Goal: Information Seeking & Learning: Learn about a topic

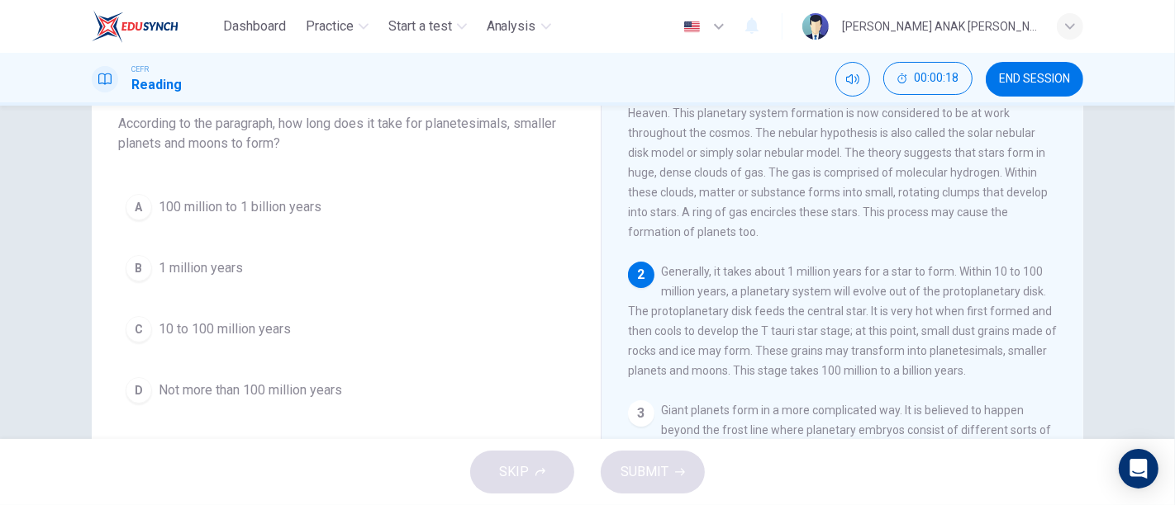
scroll to position [64, 0]
click at [280, 211] on span "100 million to 1 billion years" at bounding box center [240, 207] width 163 height 20
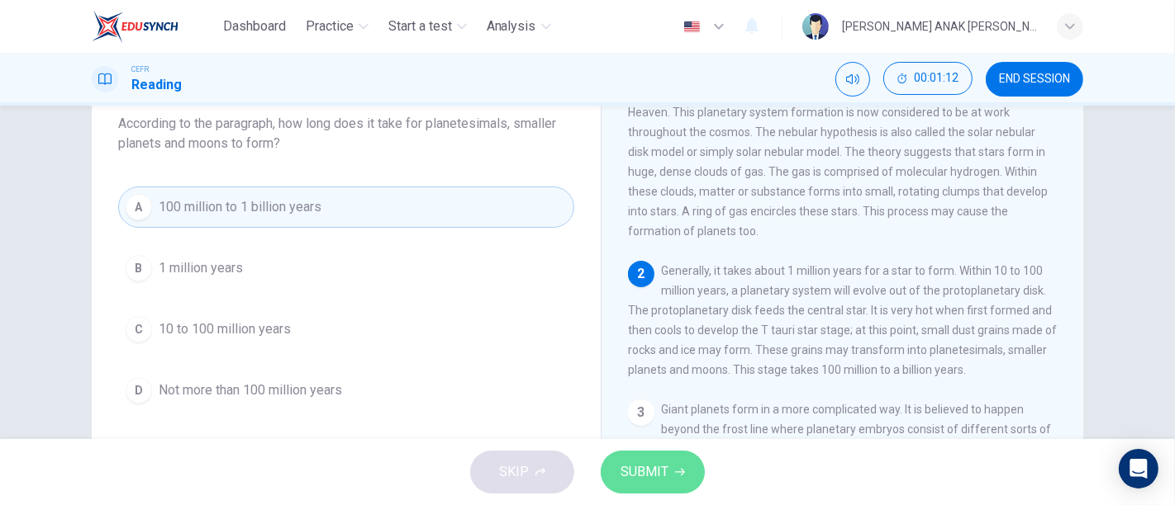
click at [681, 475] on icon "button" at bounding box center [680, 472] width 10 height 7
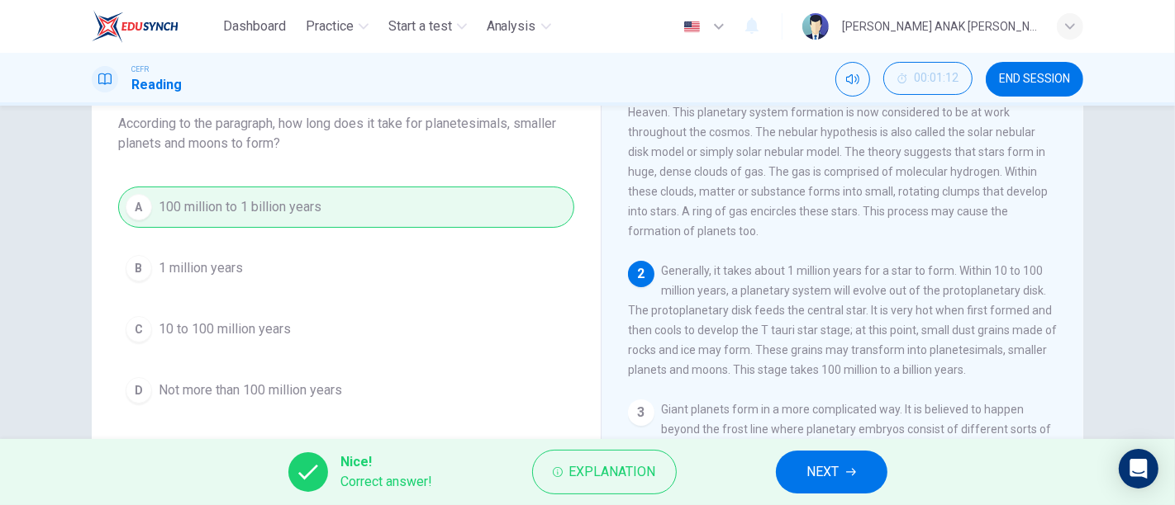
click at [796, 468] on button "NEXT" at bounding box center [832, 472] width 112 height 43
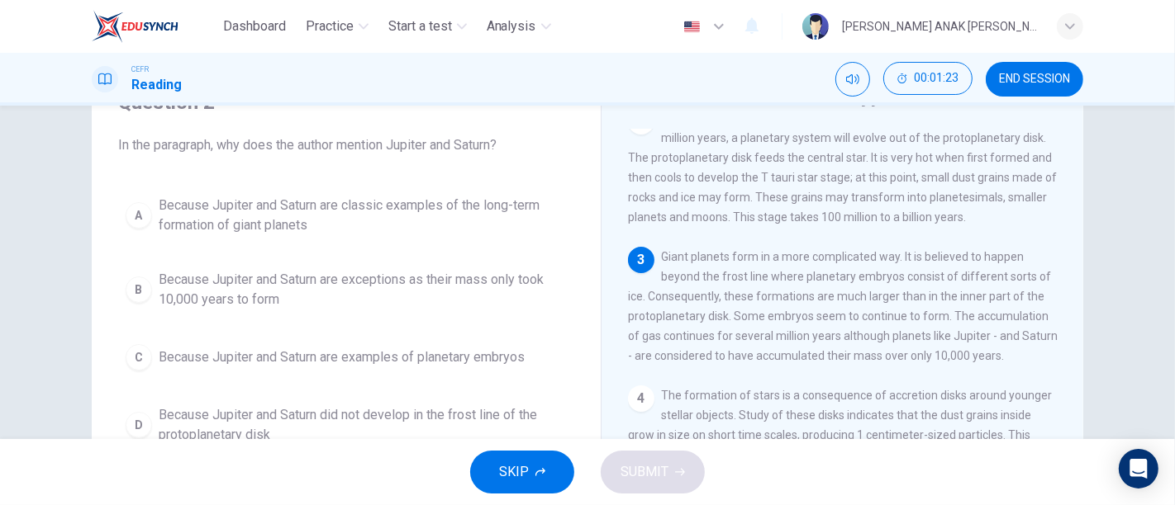
scroll to position [84, 0]
click at [206, 284] on span "Because Jupiter and Saturn are exceptions as their mass only took 10,000 years …" at bounding box center [363, 288] width 408 height 40
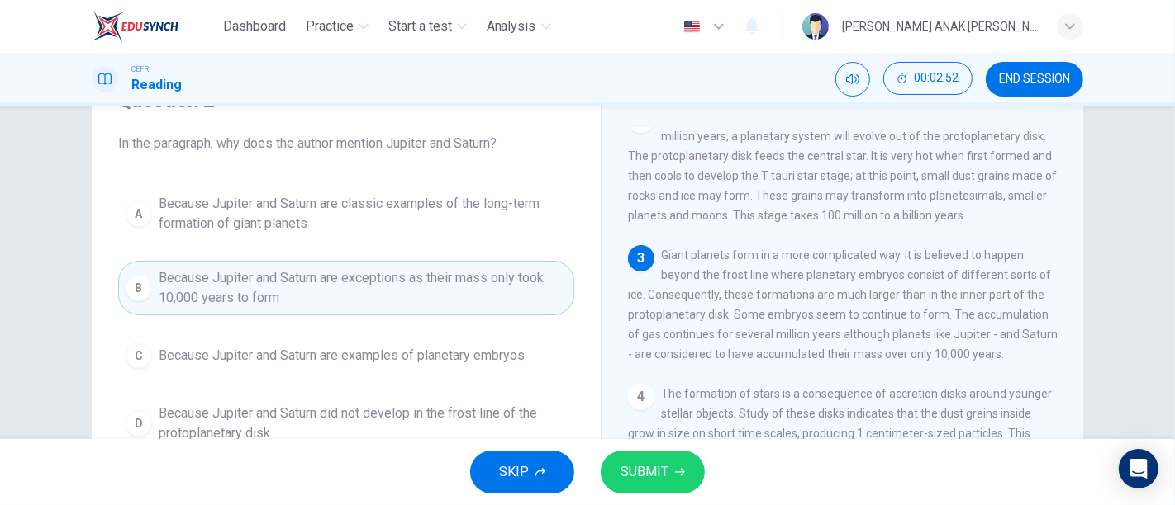
click at [648, 471] on span "SUBMIT" at bounding box center [644, 472] width 48 height 23
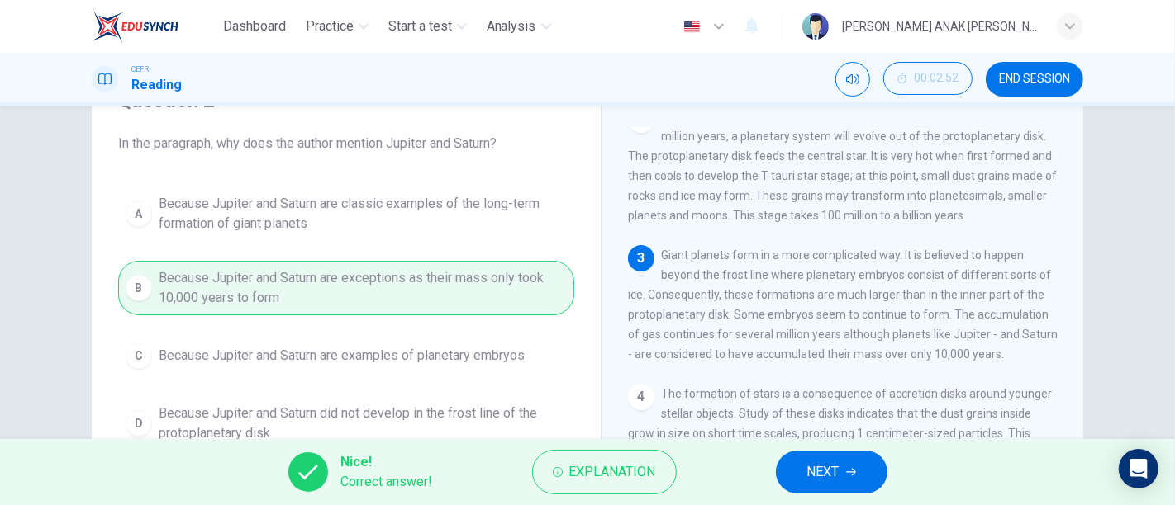
click at [829, 466] on span "NEXT" at bounding box center [823, 472] width 32 height 23
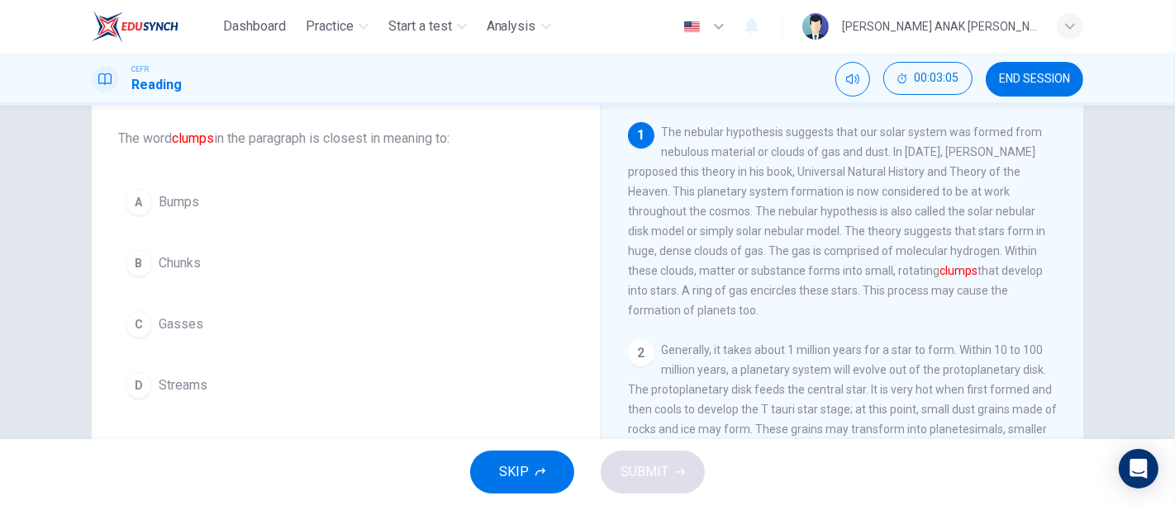
scroll to position [99, 0]
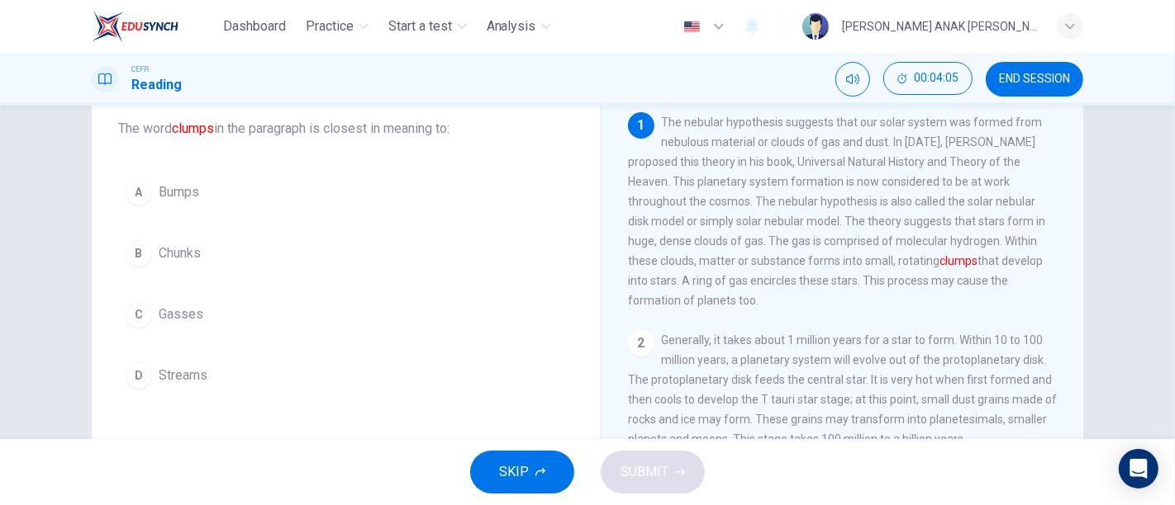
click at [179, 262] on button "B Chunks" at bounding box center [346, 253] width 456 height 41
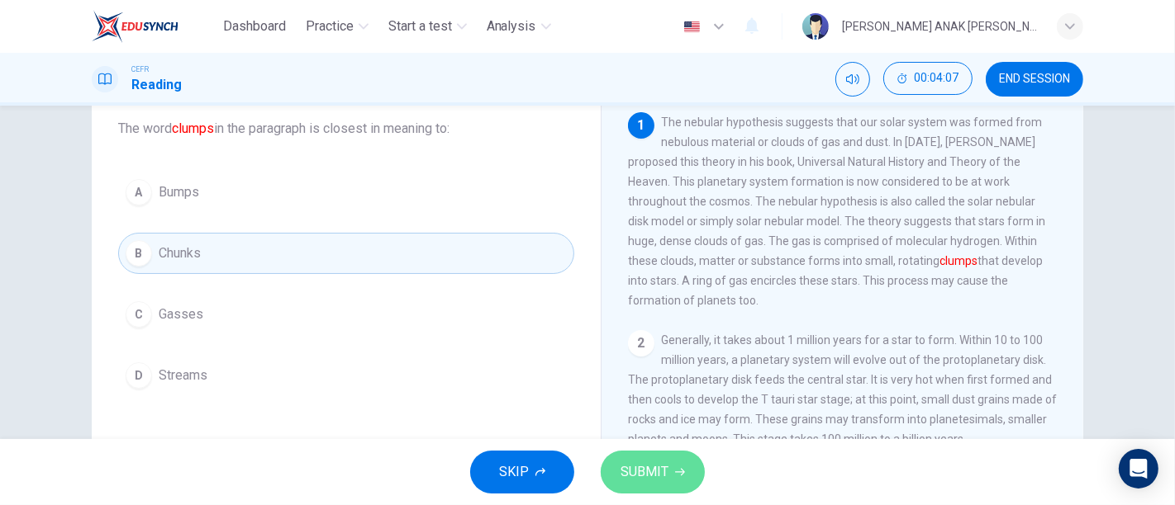
click at [635, 475] on span "SUBMIT" at bounding box center [644, 472] width 48 height 23
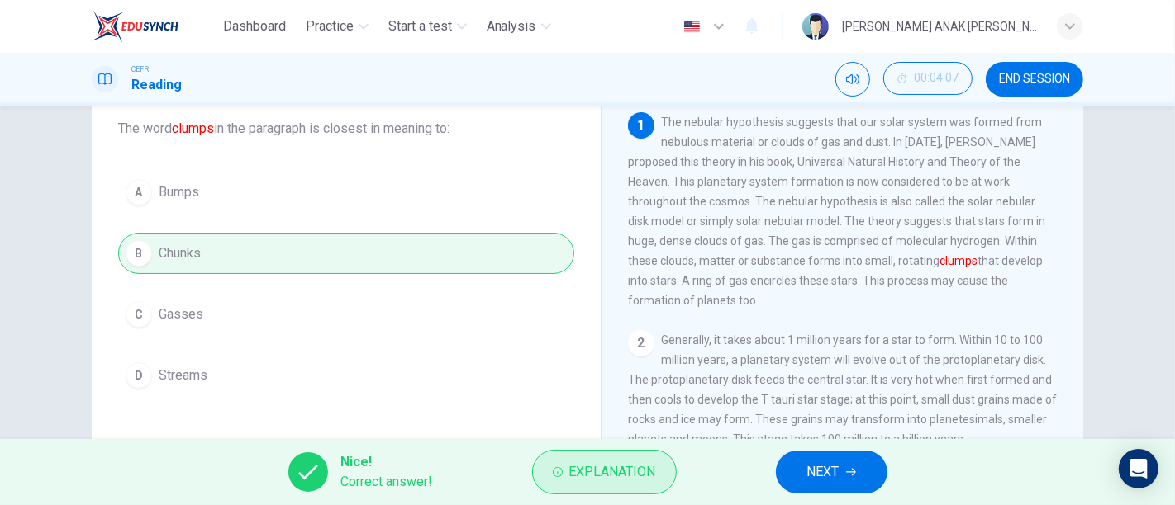
click at [553, 471] on icon "button" at bounding box center [558, 473] width 10 height 10
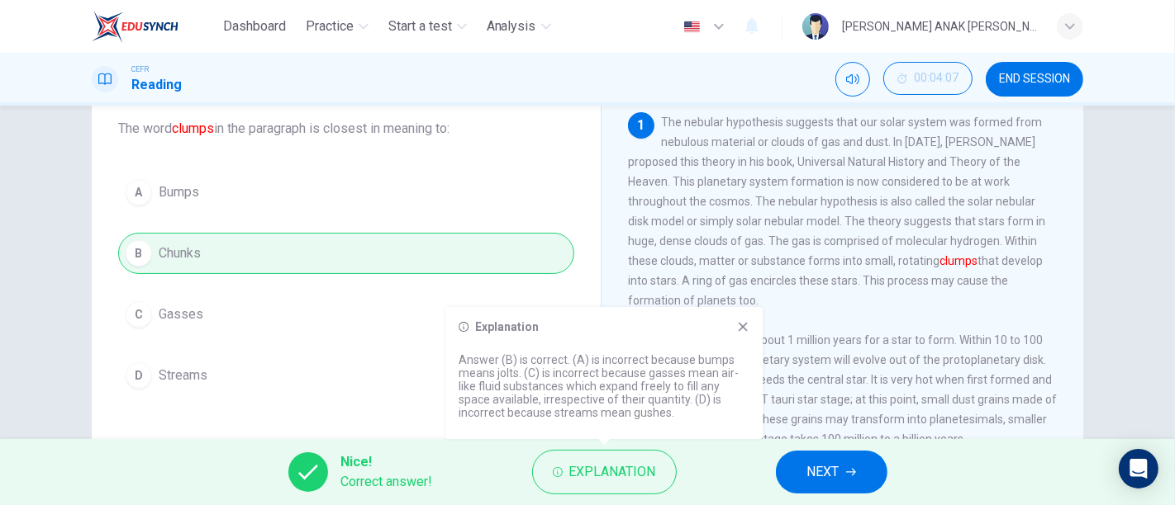
click at [743, 331] on icon at bounding box center [742, 326] width 13 height 13
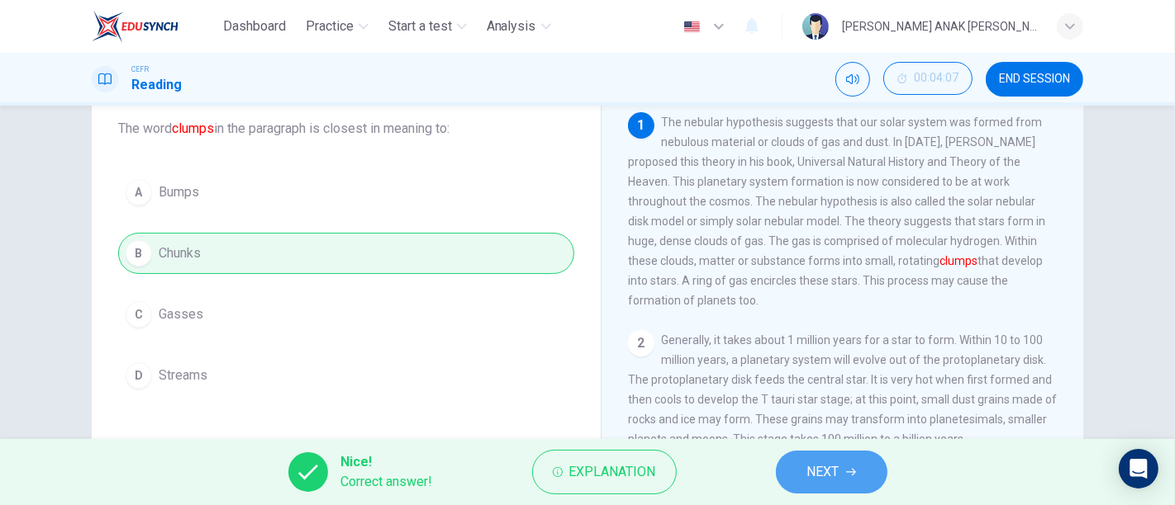
click at [834, 472] on span "NEXT" at bounding box center [823, 472] width 32 height 23
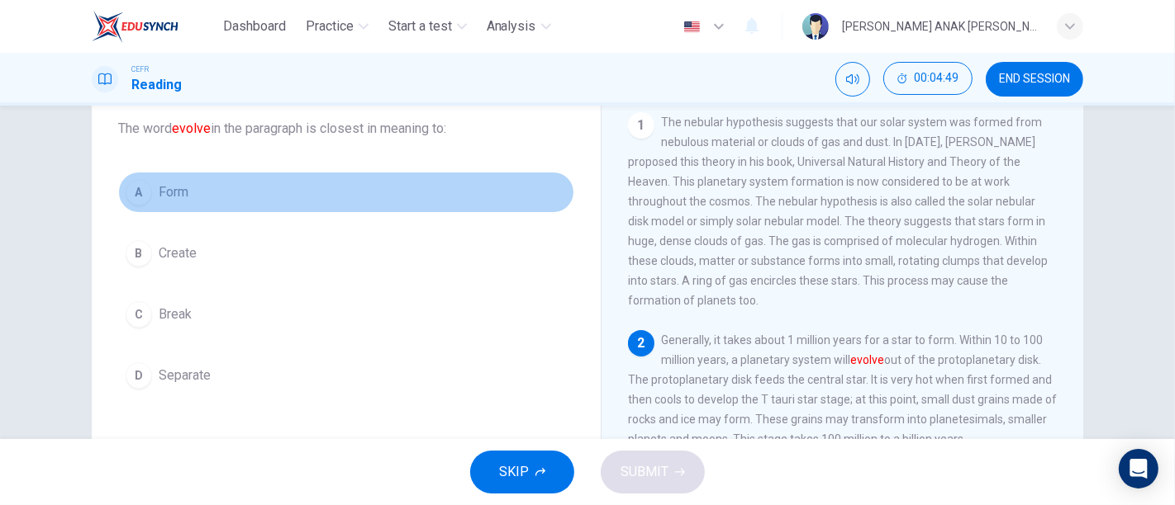
click at [163, 202] on button "A Form" at bounding box center [346, 192] width 456 height 41
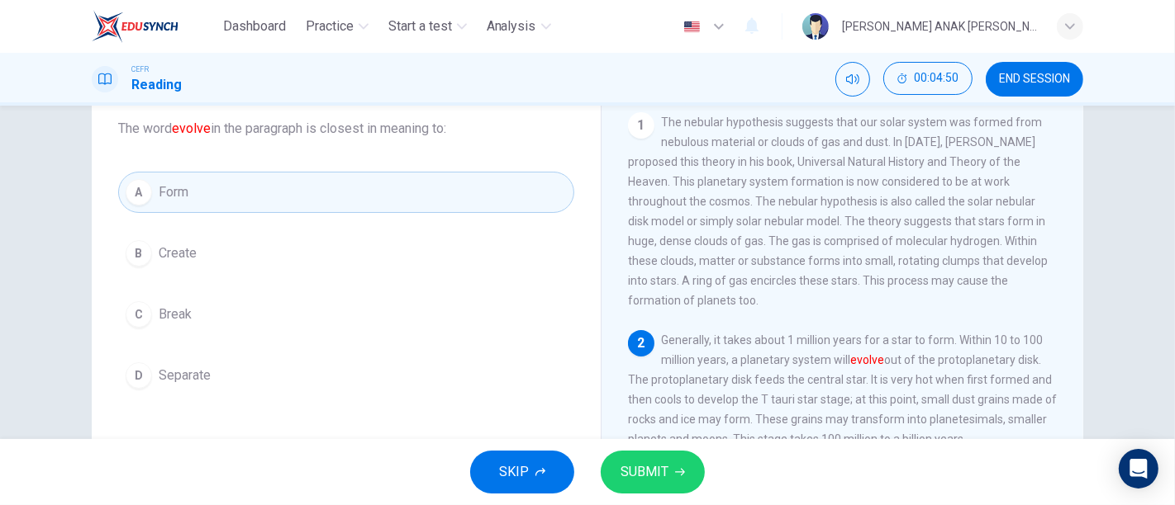
click at [654, 482] on span "SUBMIT" at bounding box center [644, 472] width 48 height 23
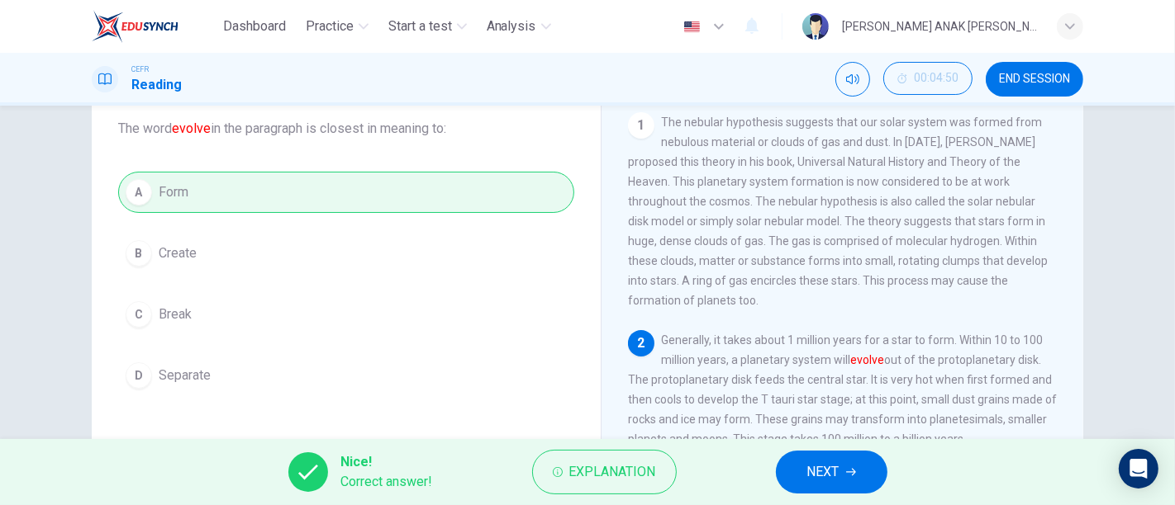
click at [834, 499] on div "Nice! Correct answer! Explanation NEXT" at bounding box center [587, 472] width 1175 height 66
click at [830, 483] on span "NEXT" at bounding box center [823, 472] width 32 height 23
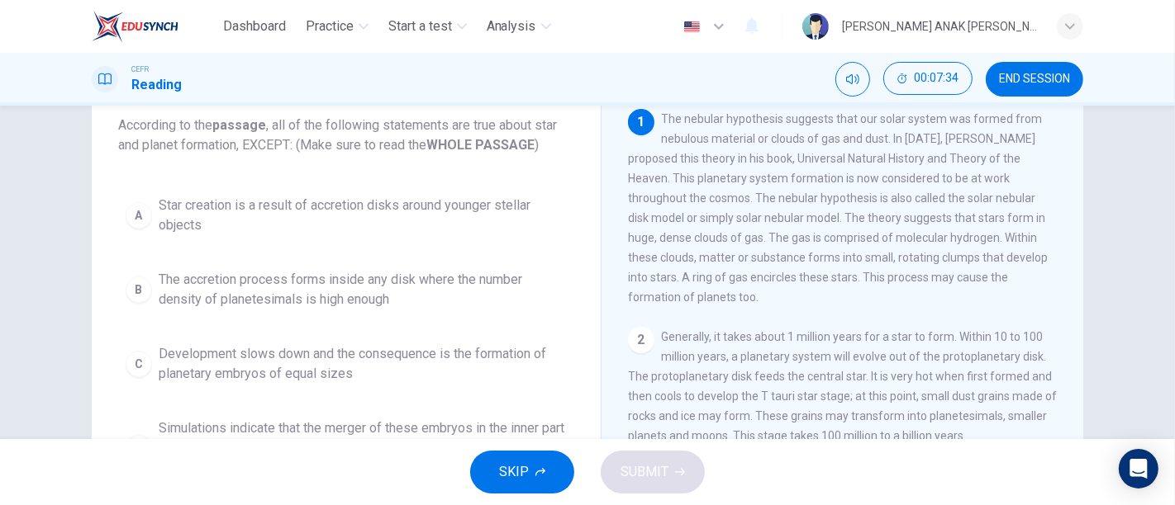
scroll to position [103, 0]
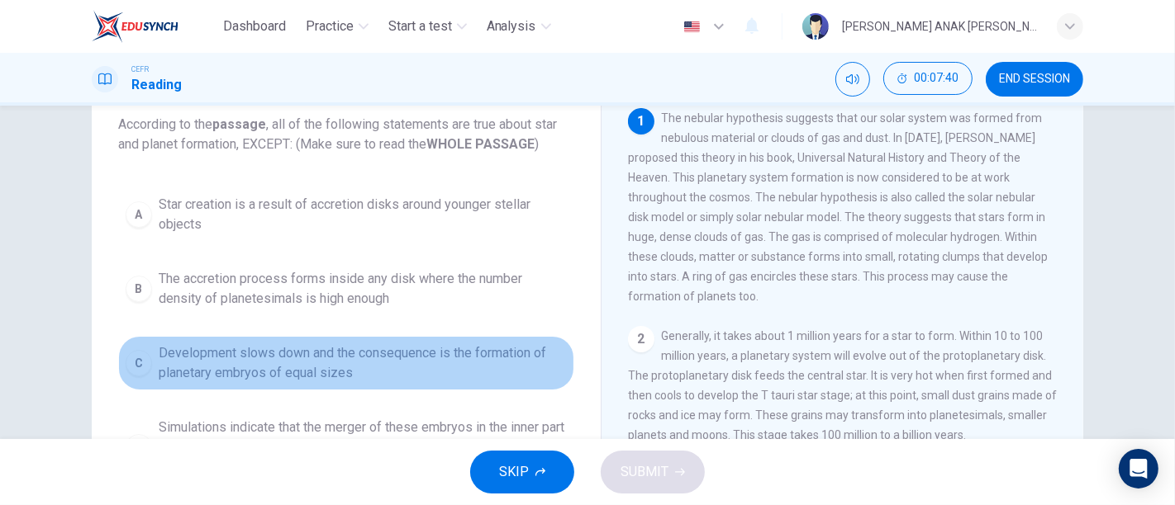
click at [441, 367] on span "Development slows down and the consequence is the formation of planetary embryo…" at bounding box center [363, 364] width 408 height 40
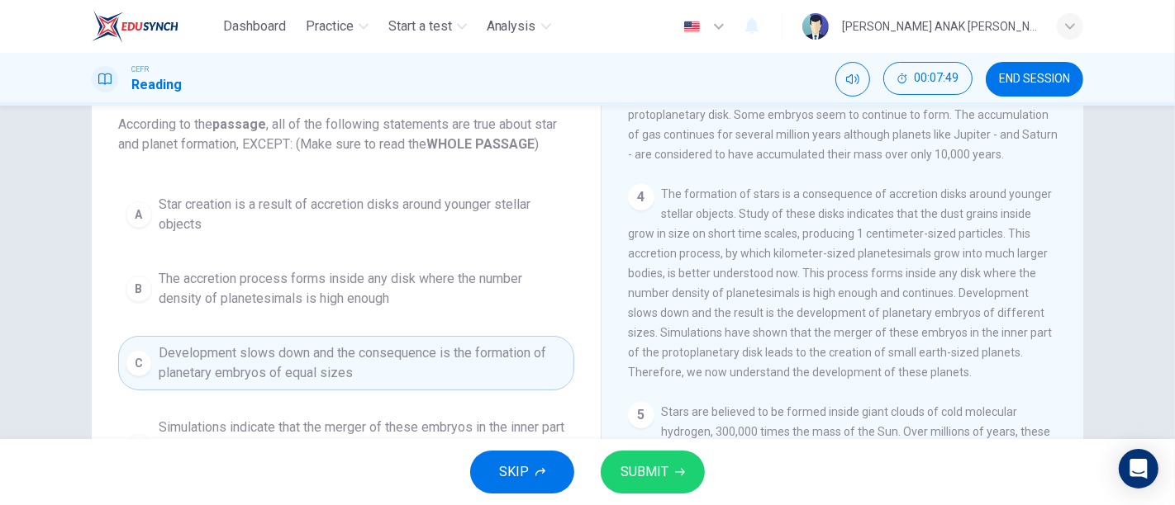
scroll to position [434, 0]
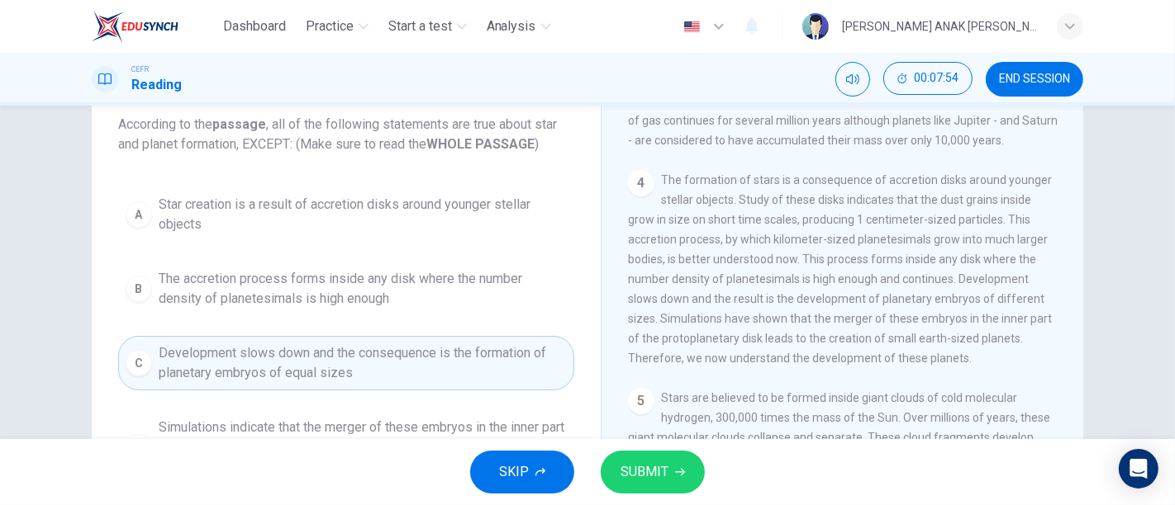
drag, startPoint x: 1074, startPoint y: 349, endPoint x: 1069, endPoint y: 370, distance: 21.2
click at [1069, 370] on div "The Nebular Hypothesis 1 The nebular hypothesis suggests that our solar system …" at bounding box center [841, 336] width 482 height 600
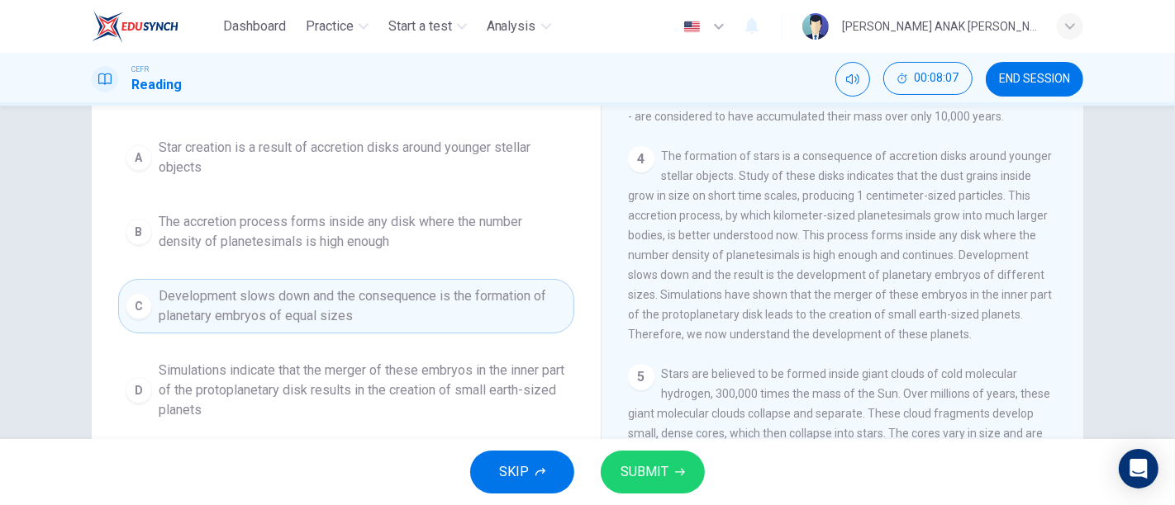
scroll to position [410, 0]
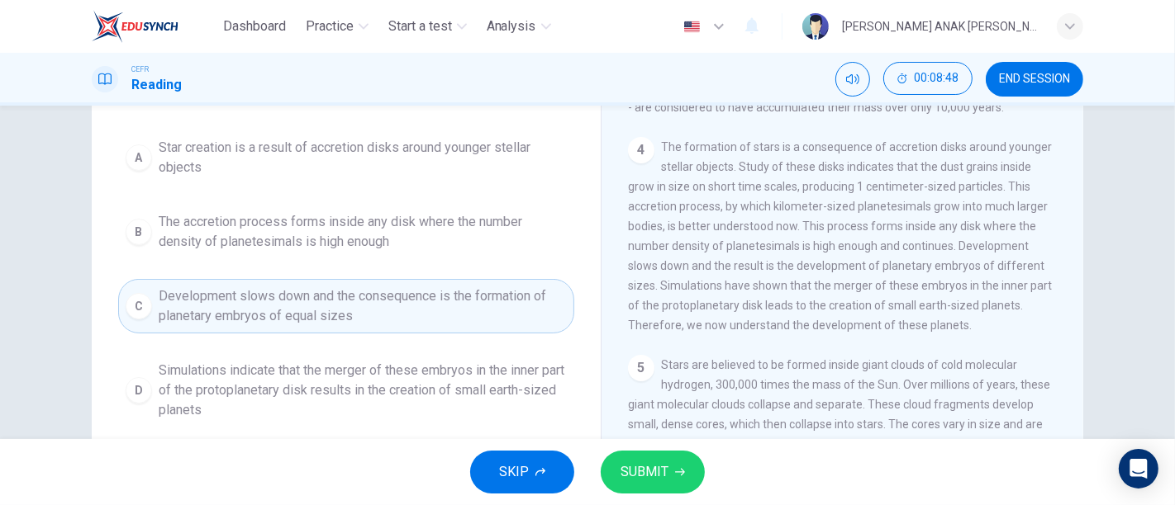
click at [483, 306] on span "Development slows down and the consequence is the formation of planetary embryo…" at bounding box center [363, 307] width 408 height 40
click at [643, 478] on span "SUBMIT" at bounding box center [644, 472] width 48 height 23
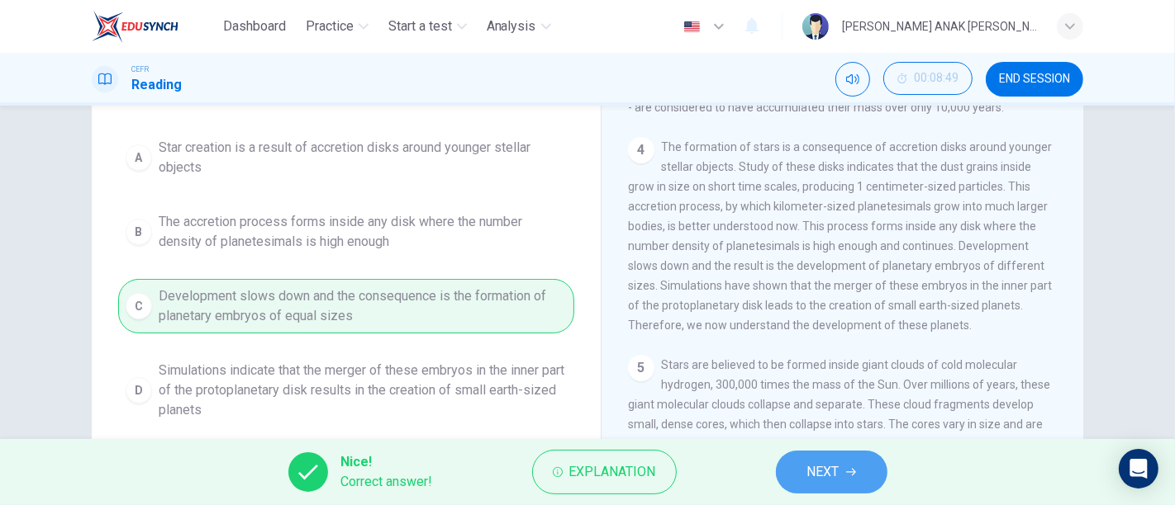
click at [833, 466] on span "NEXT" at bounding box center [823, 472] width 32 height 23
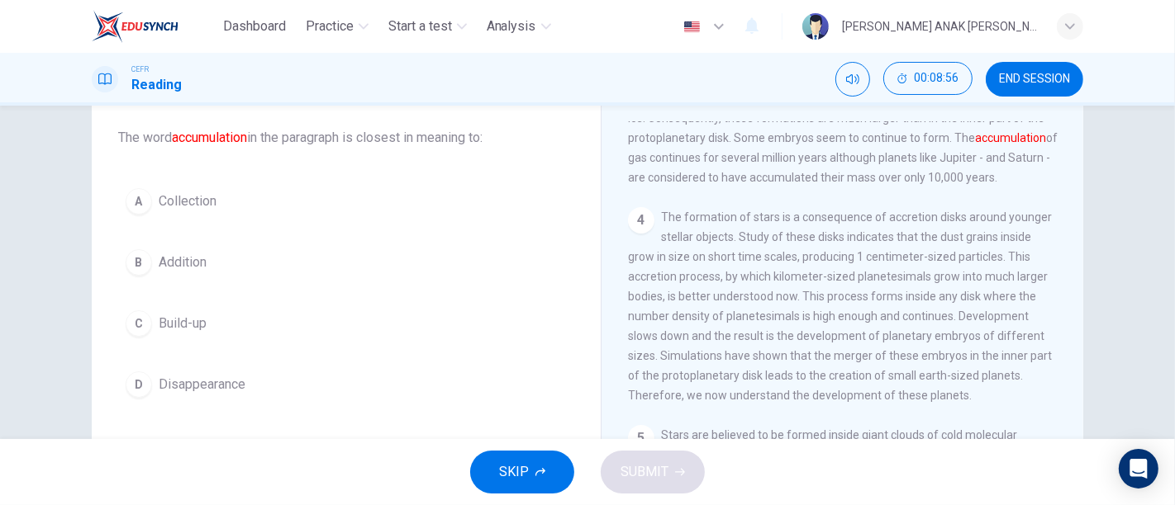
scroll to position [89, 0]
click at [179, 324] on span "Build-up" at bounding box center [183, 325] width 48 height 20
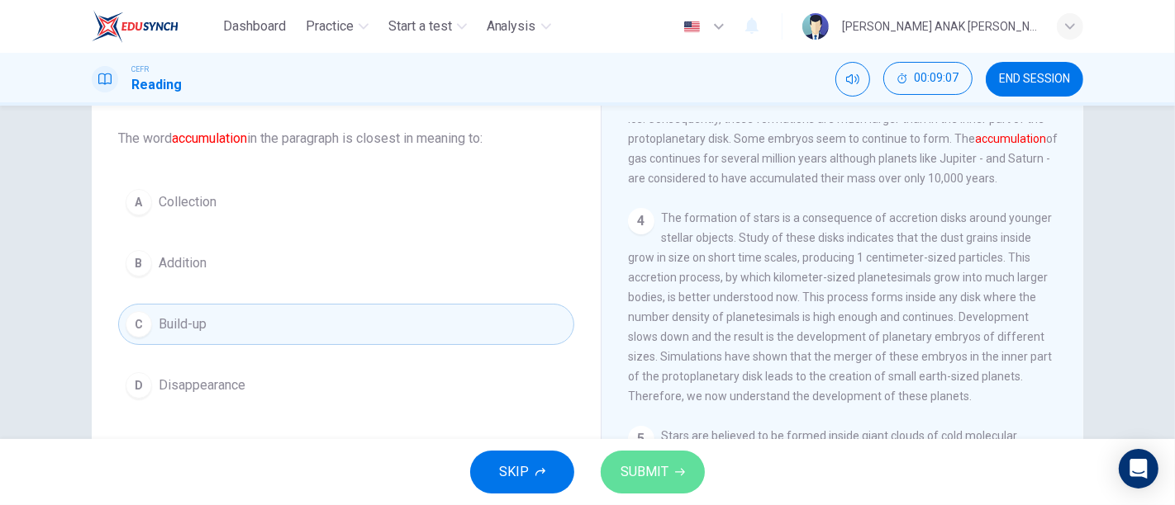
click at [669, 456] on button "SUBMIT" at bounding box center [652, 472] width 104 height 43
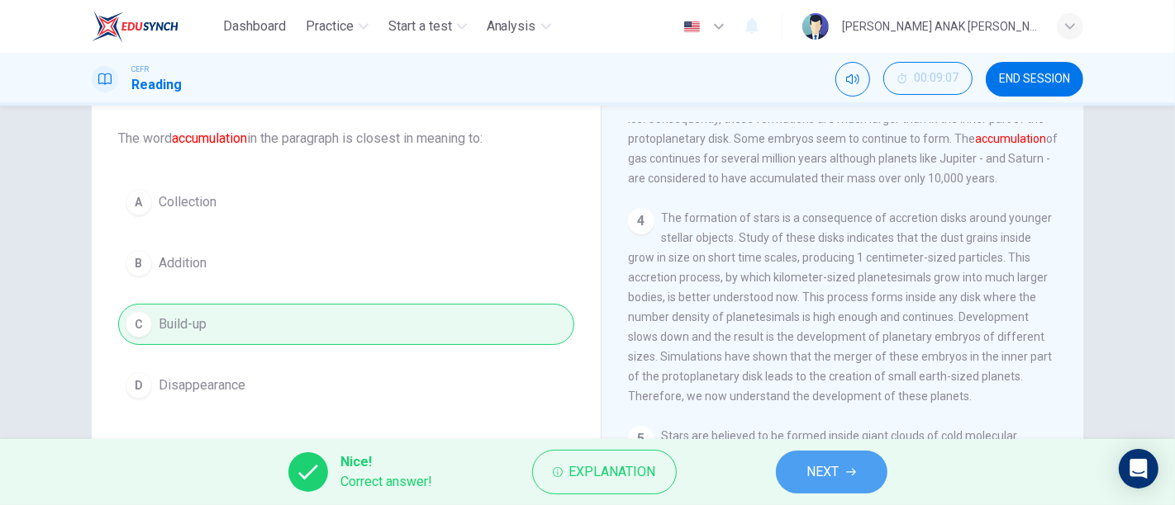
click at [814, 470] on span "NEXT" at bounding box center [823, 472] width 32 height 23
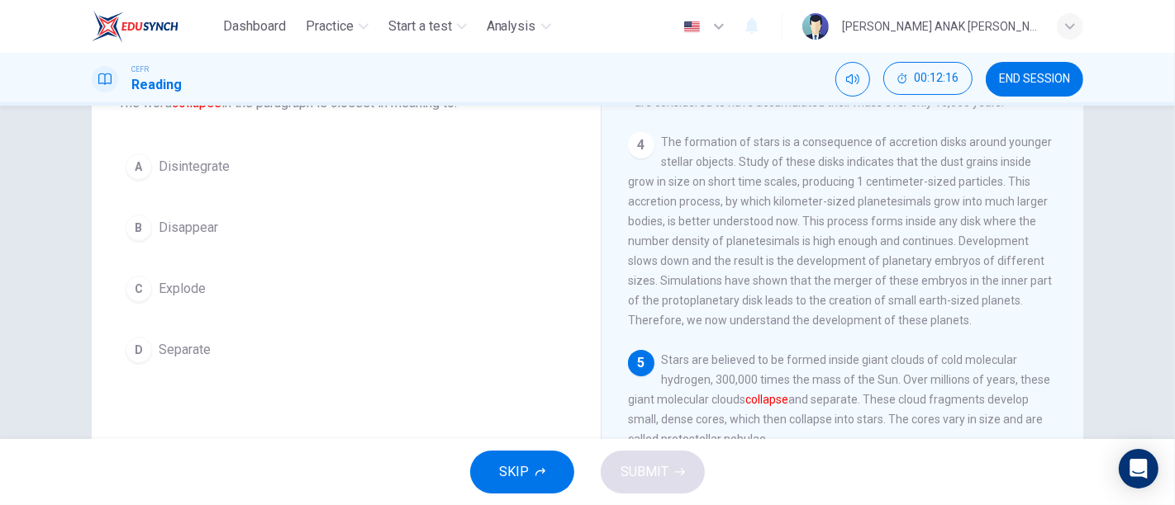
scroll to position [134, 0]
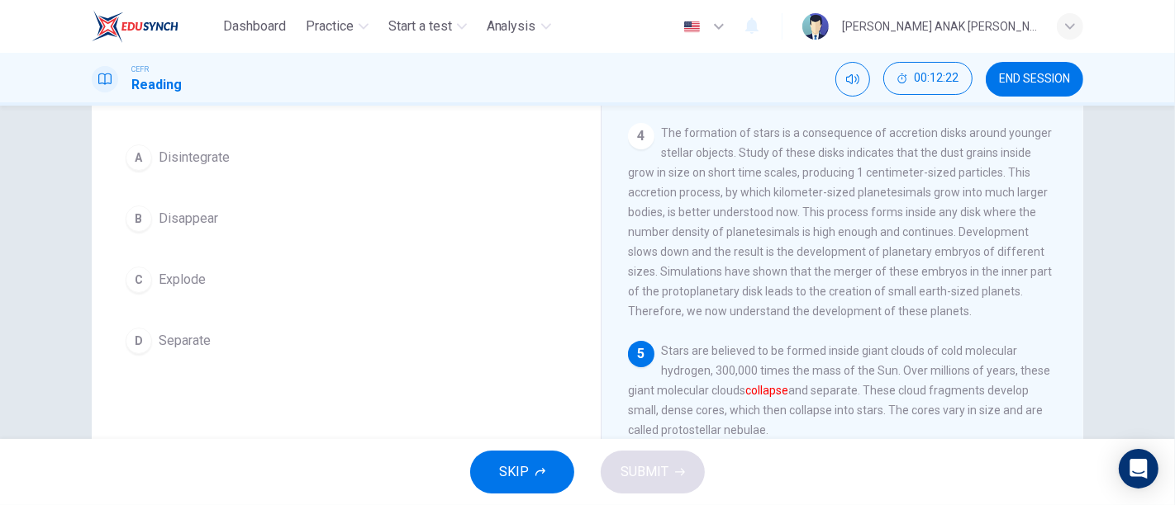
drag, startPoint x: 1163, startPoint y: 241, endPoint x: 1174, endPoint y: 244, distance: 11.0
click at [1170, 256] on div "Question 7 The word collapse in the paragraph is closest in meaning to: A Disin…" at bounding box center [587, 273] width 1175 height 334
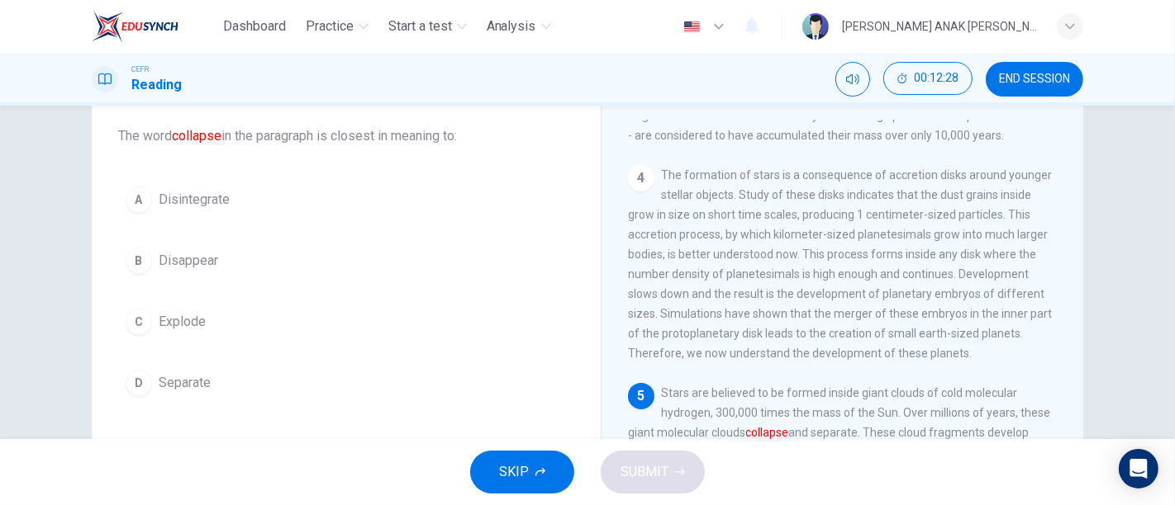
scroll to position [94, 0]
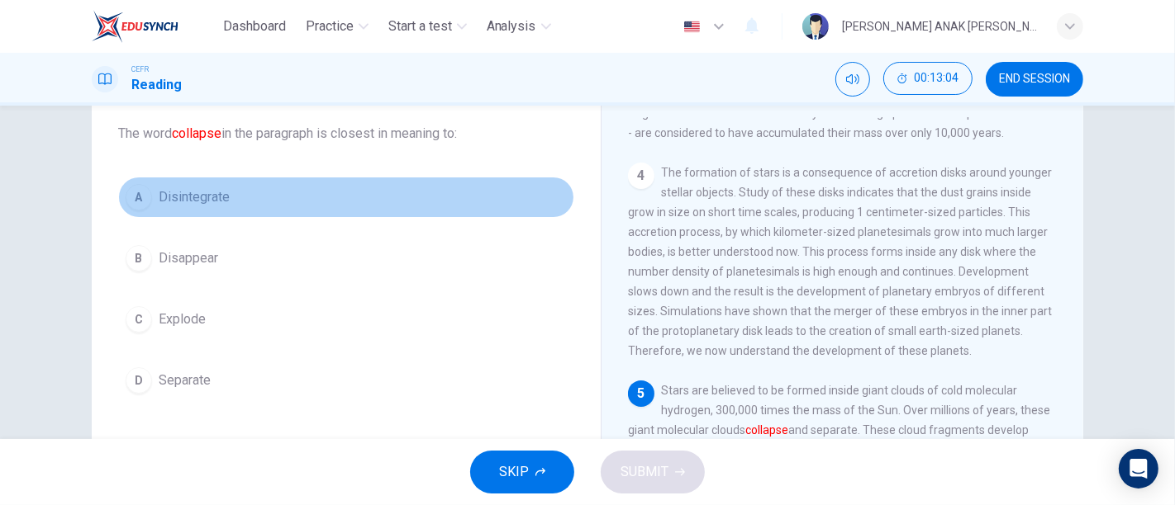
click at [208, 199] on span "Disintegrate" at bounding box center [194, 197] width 71 height 20
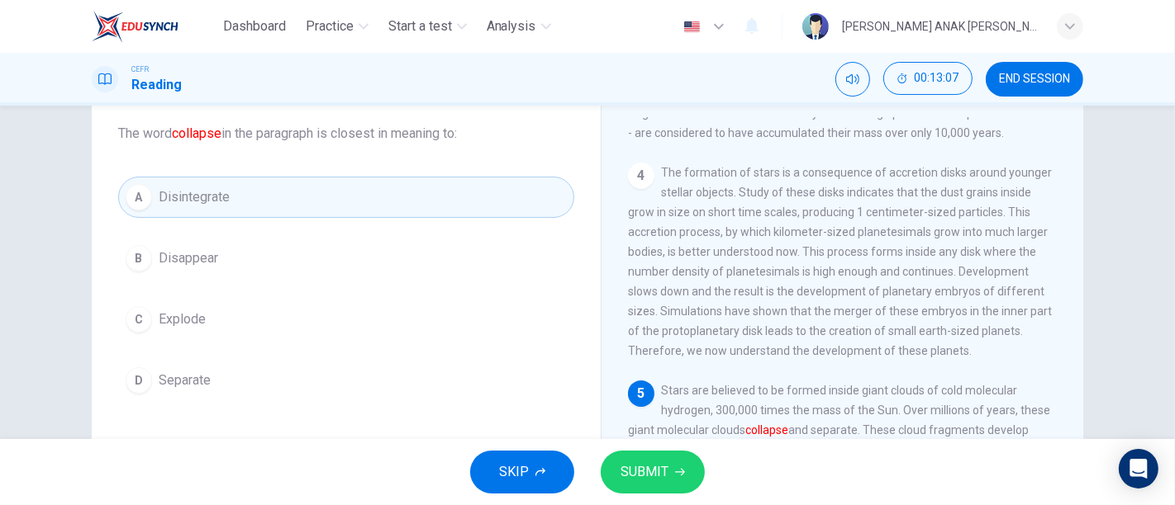
click at [654, 472] on span "SUBMIT" at bounding box center [644, 472] width 48 height 23
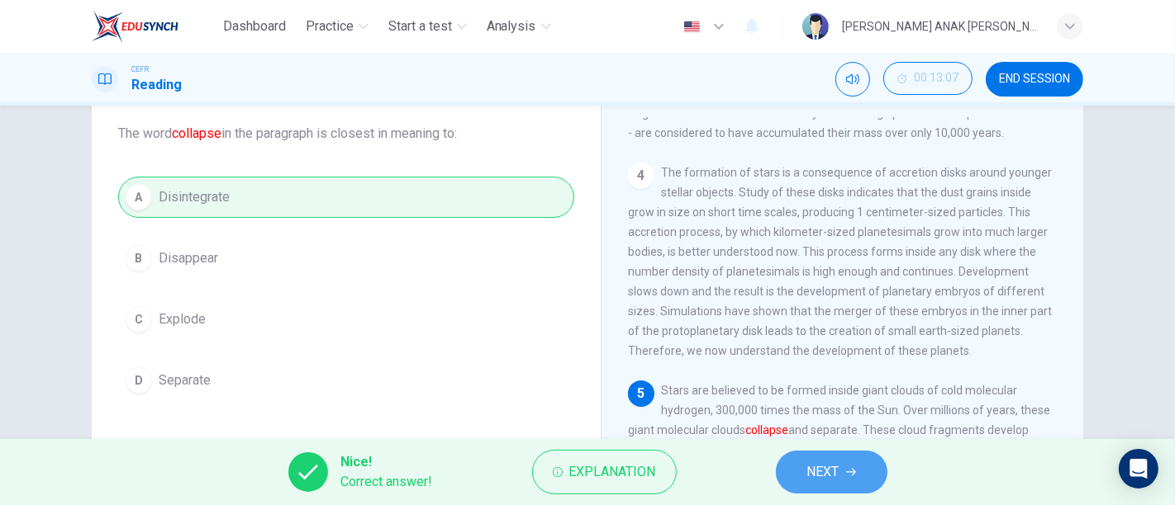
click at [850, 472] on icon "button" at bounding box center [851, 472] width 10 height 7
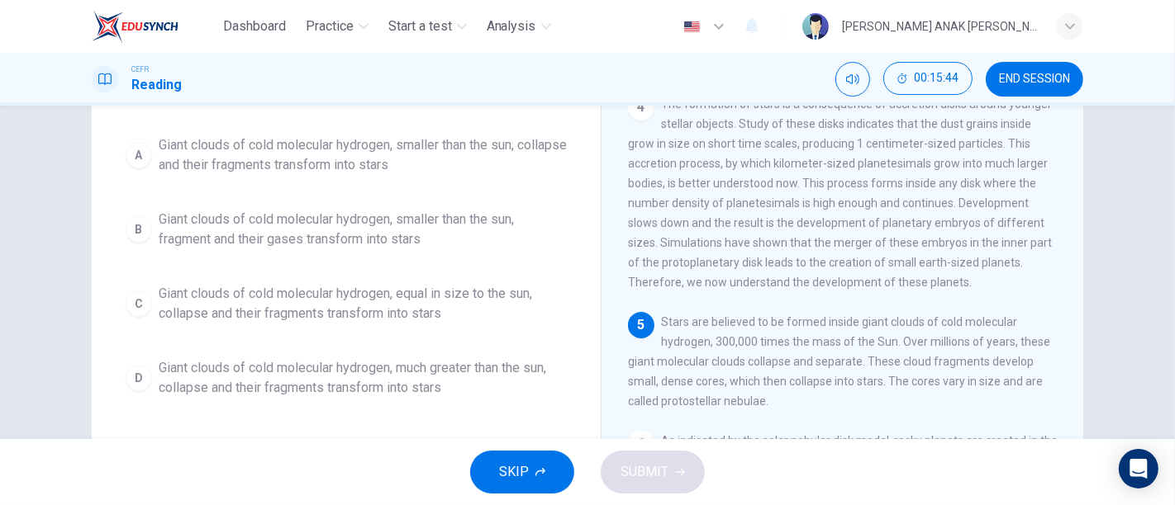
scroll to position [164, 0]
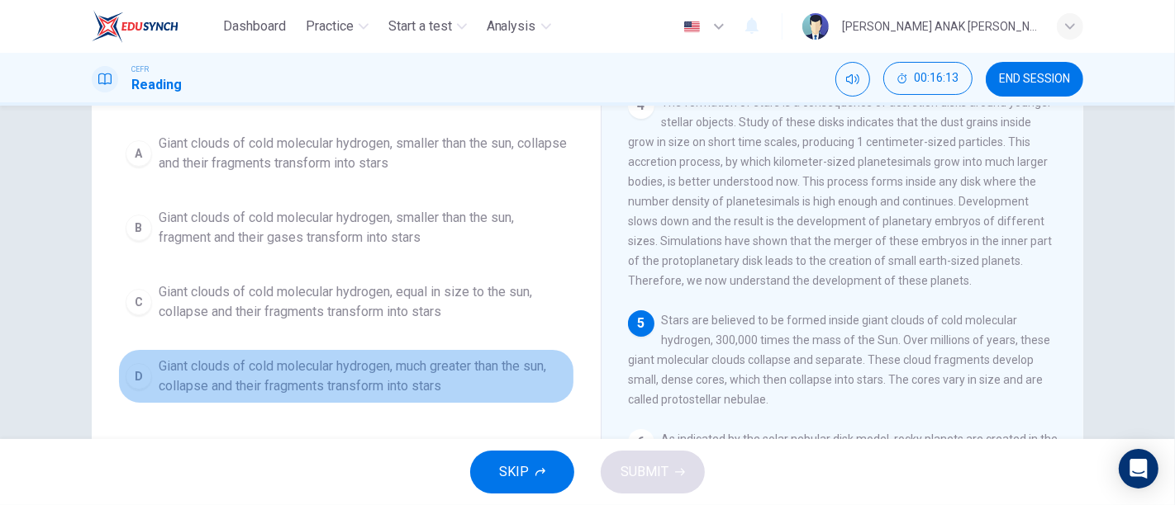
click at [395, 378] on span "Giant clouds of cold molecular hydrogen, much greater than the sun, collapse an…" at bounding box center [363, 377] width 408 height 40
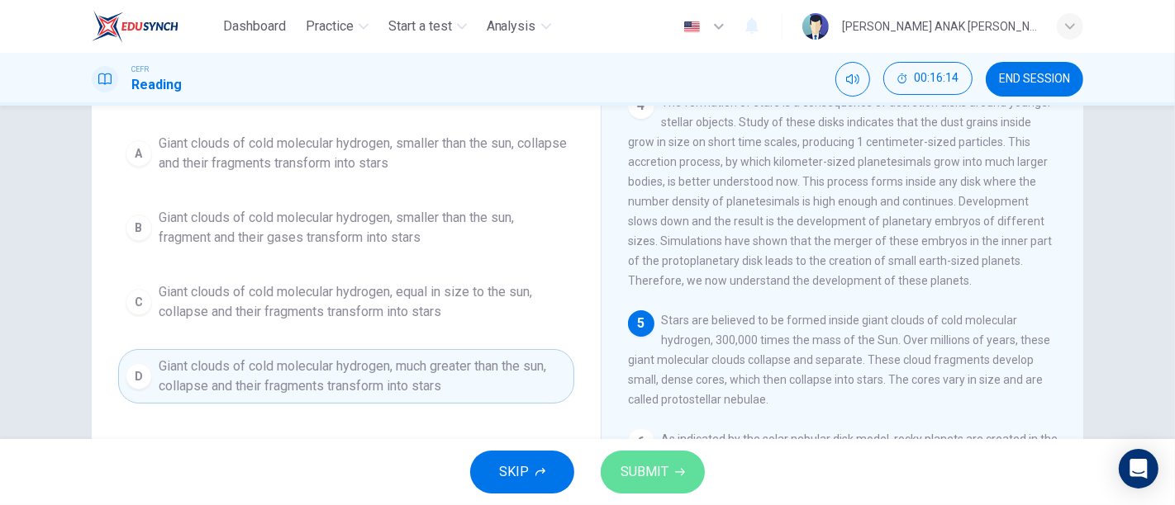
click at [625, 463] on span "SUBMIT" at bounding box center [644, 472] width 48 height 23
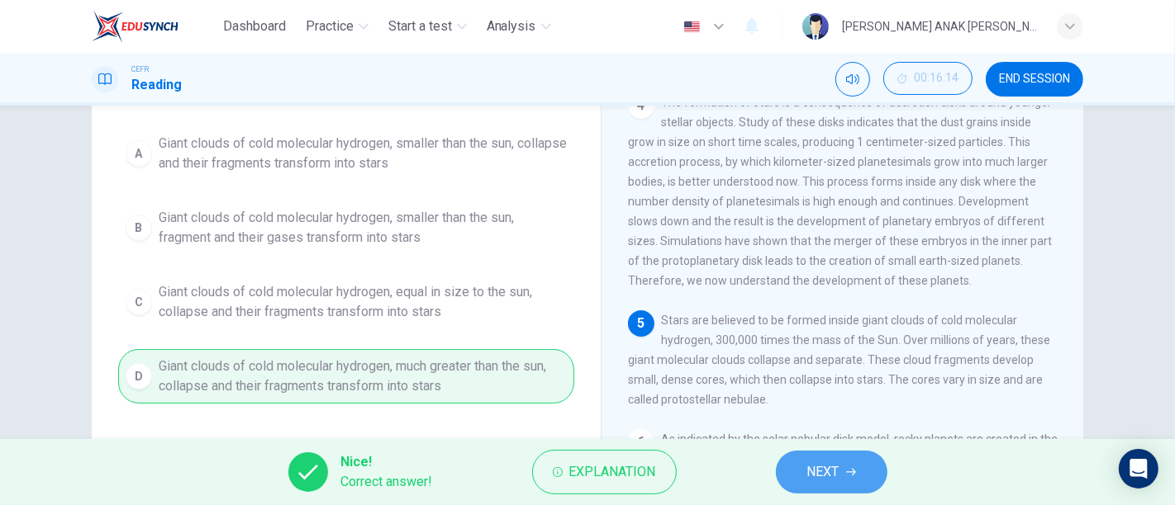
click at [834, 475] on span "NEXT" at bounding box center [823, 472] width 32 height 23
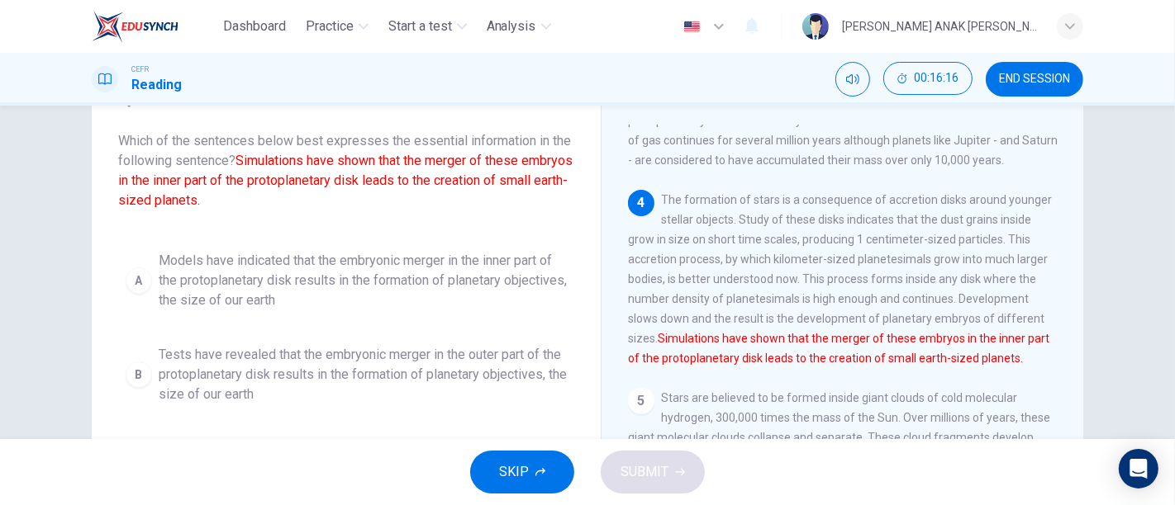
scroll to position [77, 0]
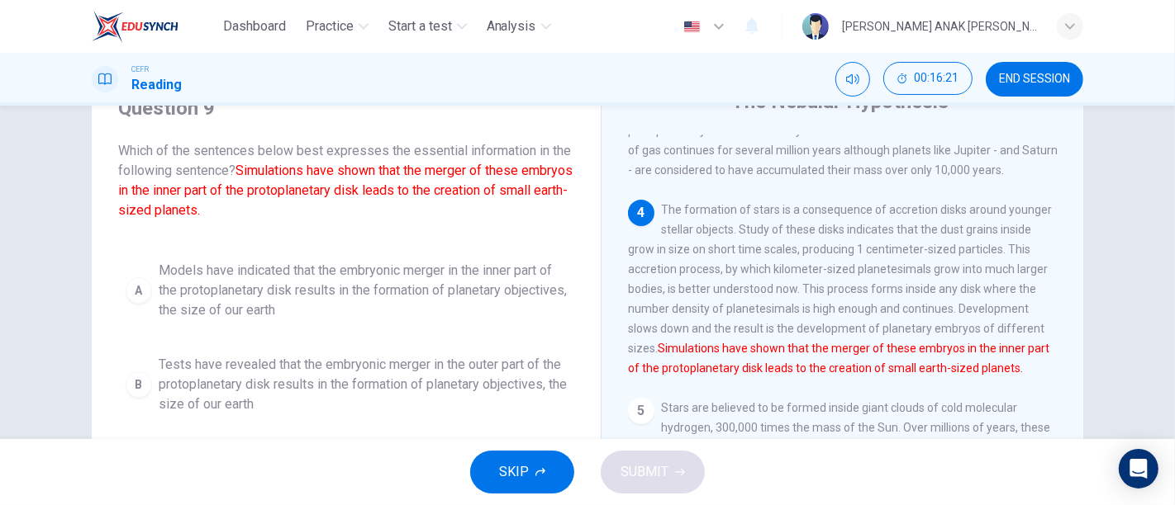
click at [1064, 413] on div "1 The nebular hypothesis suggests that our solar system was formed from nebulou…" at bounding box center [853, 385] width 451 height 501
drag, startPoint x: 1075, startPoint y: 411, endPoint x: 1075, endPoint y: 395, distance: 16.5
click at [1075, 395] on div "The Nebular Hypothesis 1 The nebular hypothesis suggests that our solar system …" at bounding box center [841, 362] width 482 height 600
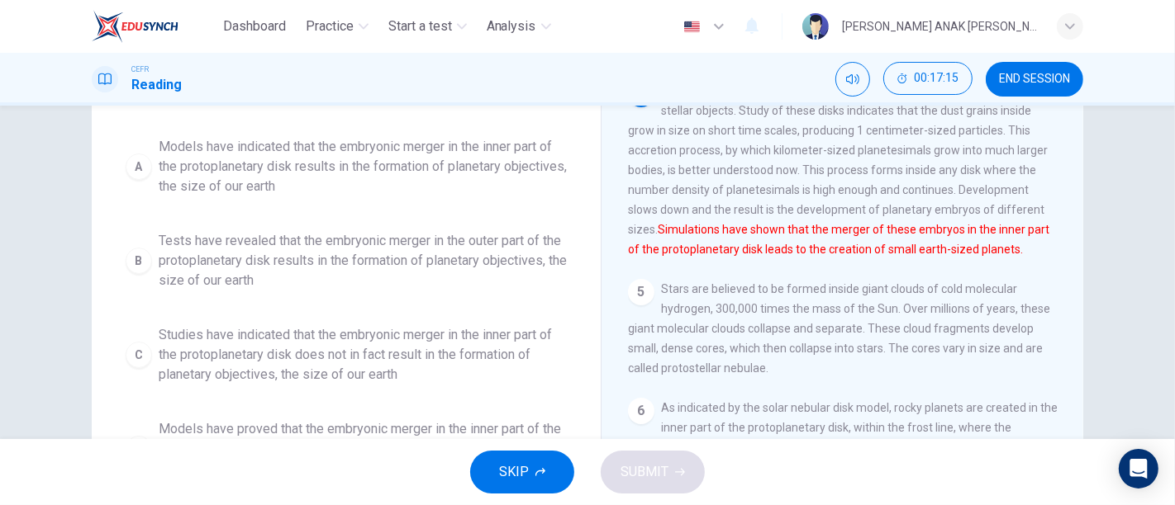
scroll to position [200, 0]
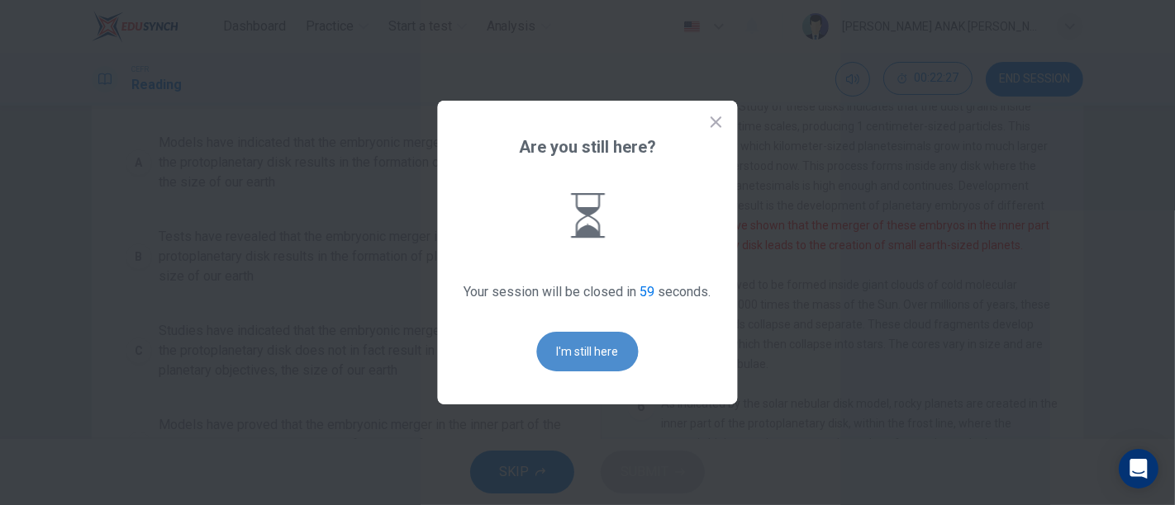
click at [564, 352] on button "I'm still here" at bounding box center [588, 352] width 102 height 40
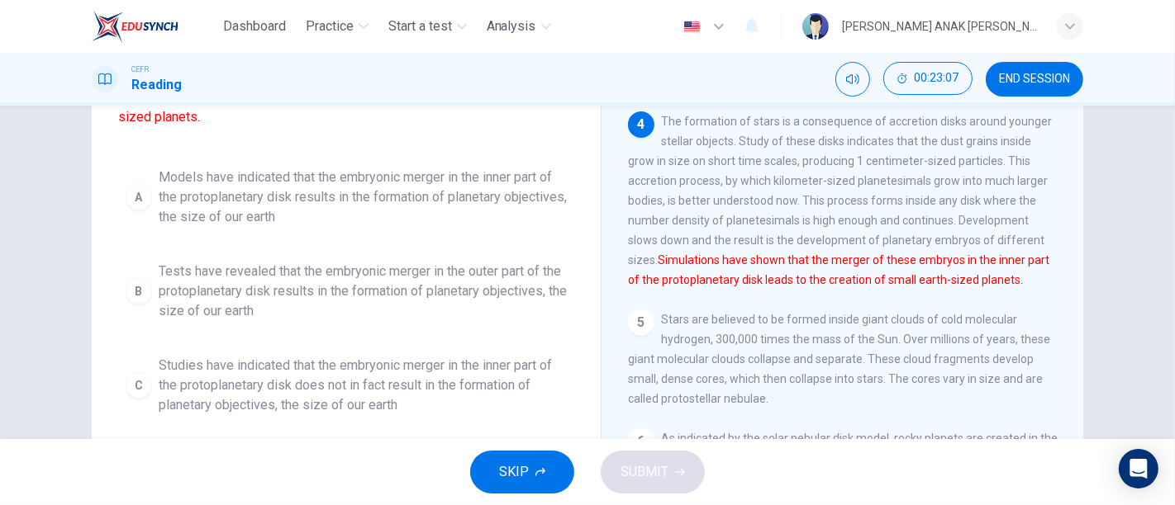
scroll to position [163, 0]
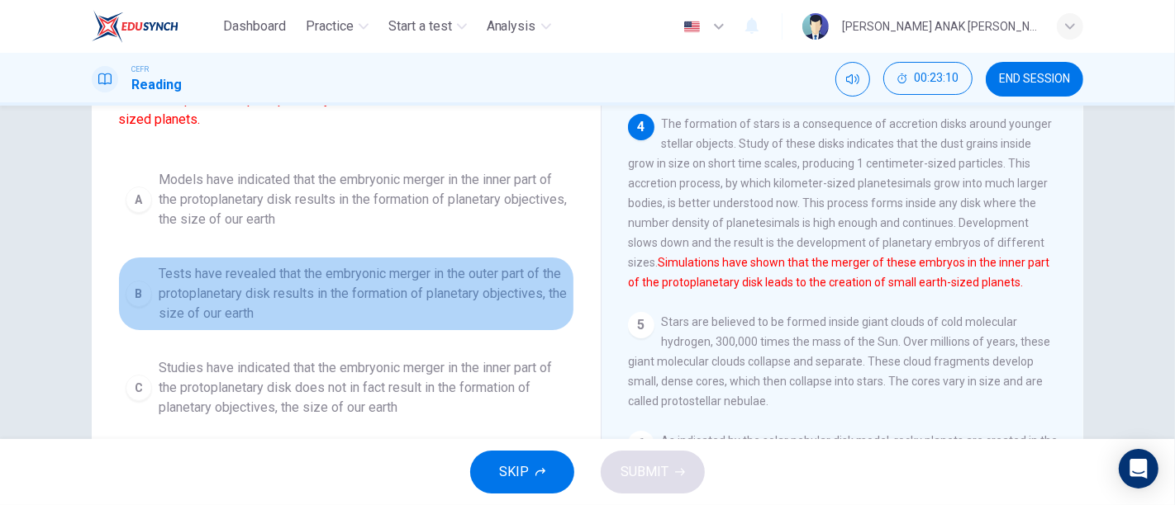
click at [379, 292] on span "Tests have revealed that the embryonic merger in the outer part of the protopla…" at bounding box center [363, 293] width 408 height 59
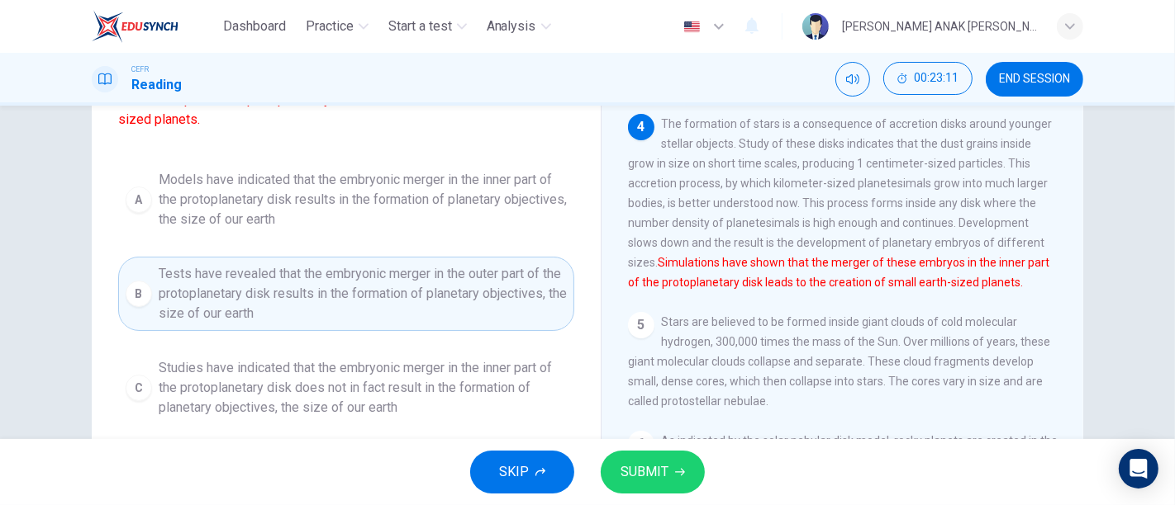
click at [638, 473] on span "SUBMIT" at bounding box center [644, 472] width 48 height 23
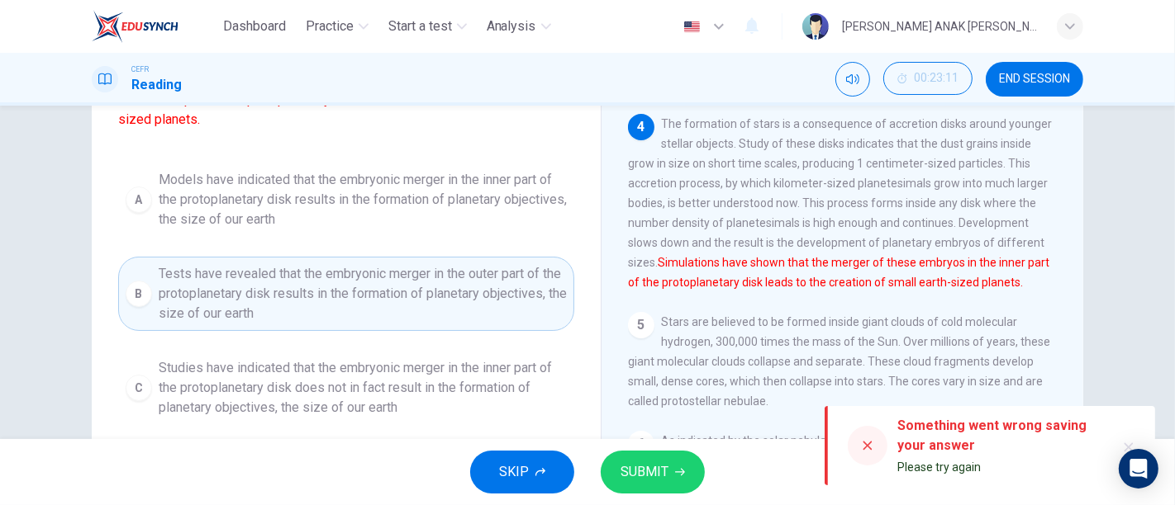
click at [360, 192] on span "Models have indicated that the embryonic merger in the inner part of the protop…" at bounding box center [363, 199] width 408 height 59
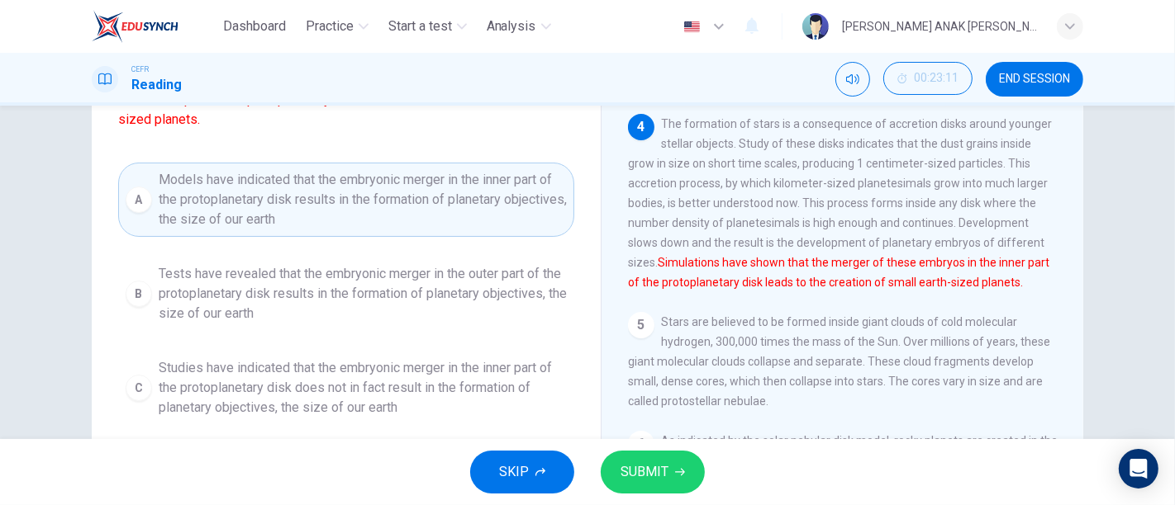
click at [681, 477] on icon "button" at bounding box center [680, 473] width 10 height 10
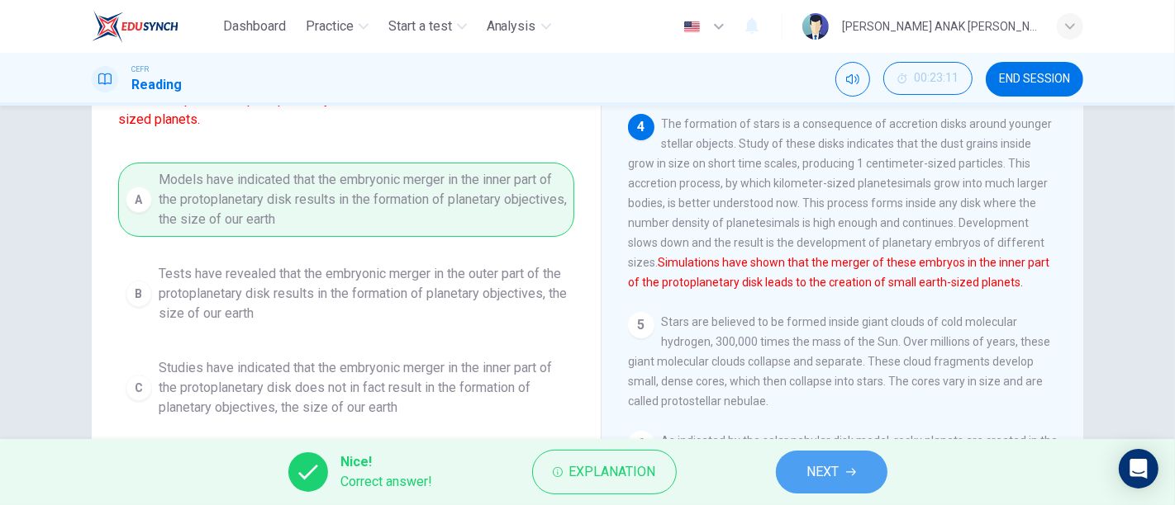
click at [813, 470] on span "NEXT" at bounding box center [823, 472] width 32 height 23
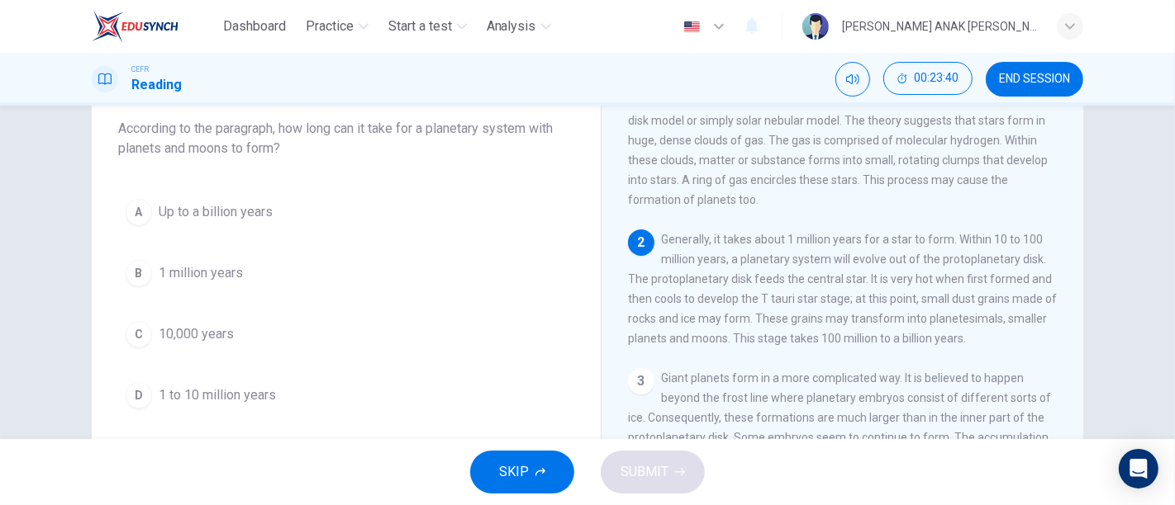
scroll to position [91, 0]
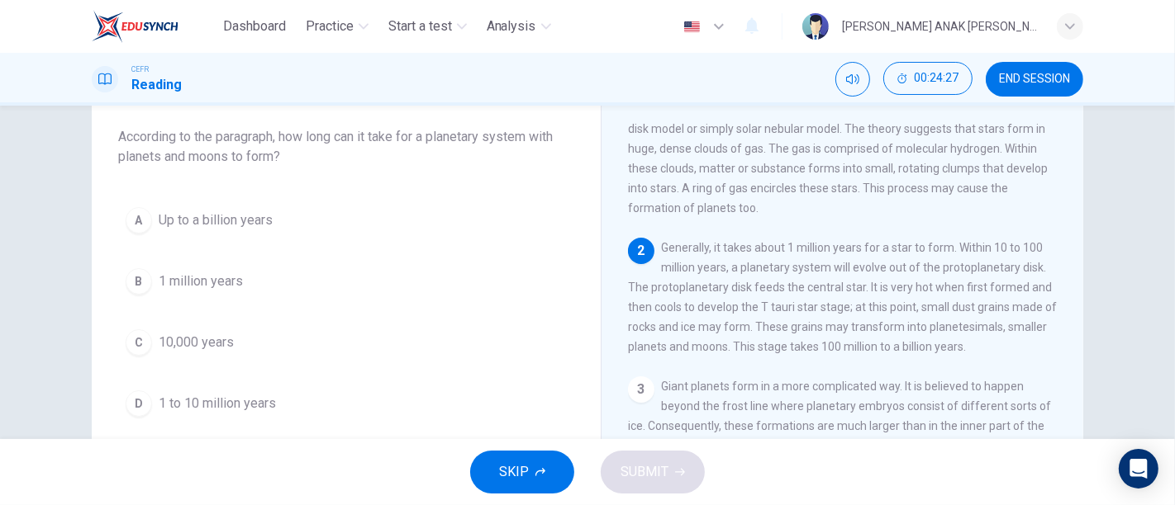
click at [227, 220] on span "Up to a billion years" at bounding box center [216, 221] width 114 height 20
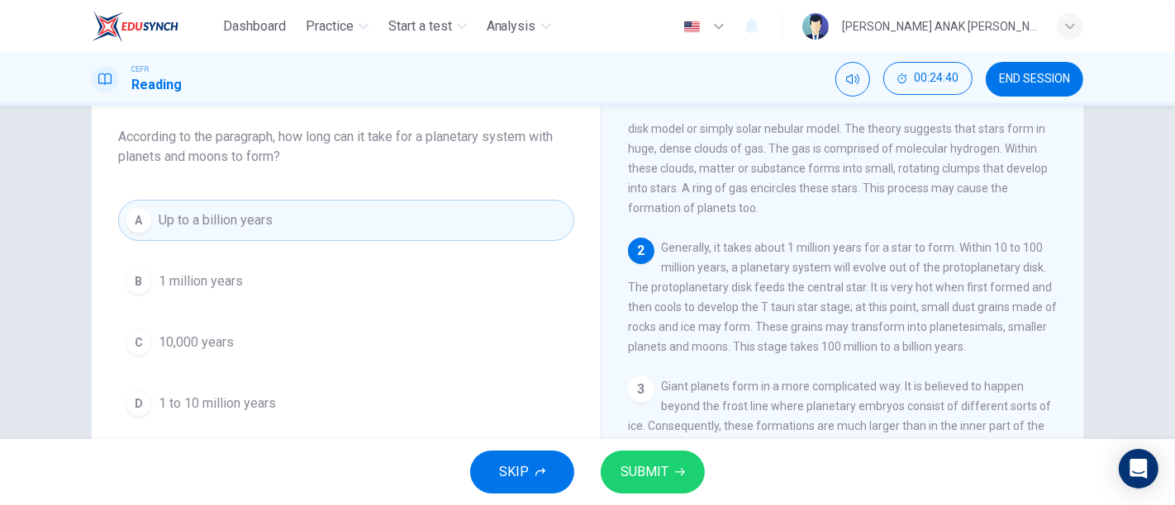
click at [664, 466] on span "SUBMIT" at bounding box center [644, 472] width 48 height 23
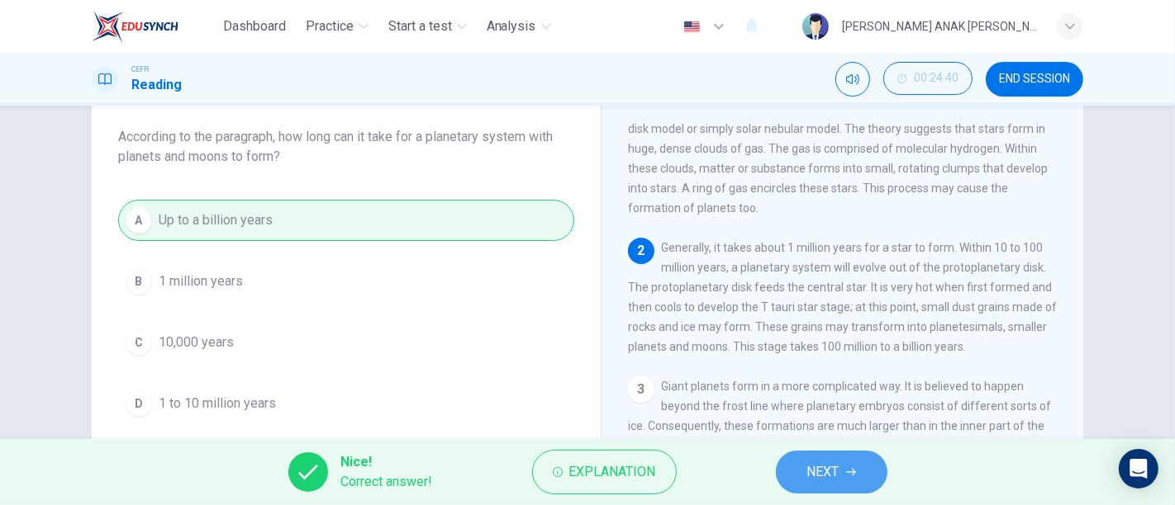
click at [833, 477] on span "NEXT" at bounding box center [823, 472] width 32 height 23
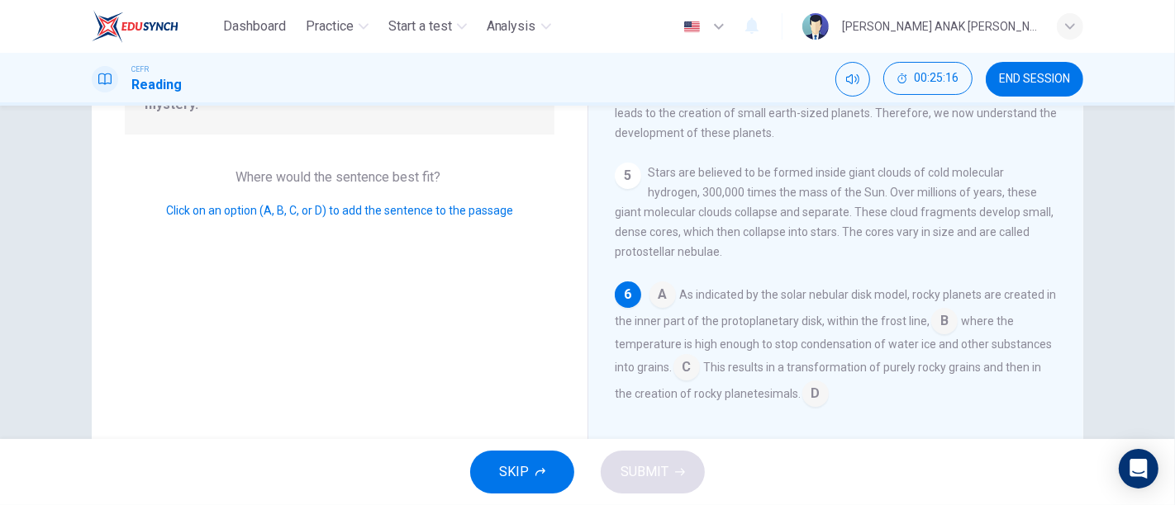
scroll to position [267, 0]
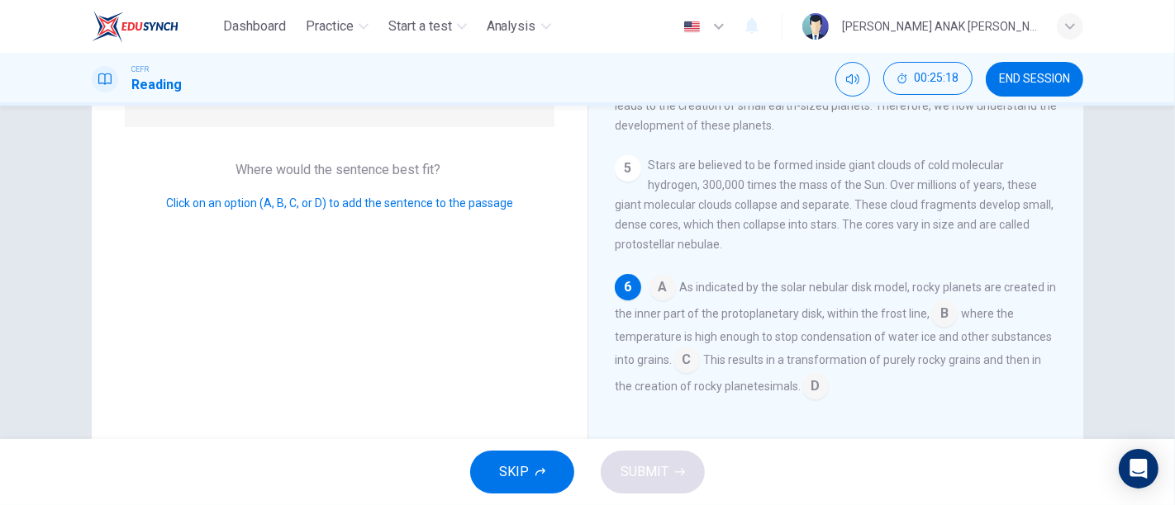
click at [828, 387] on input at bounding box center [815, 388] width 26 height 26
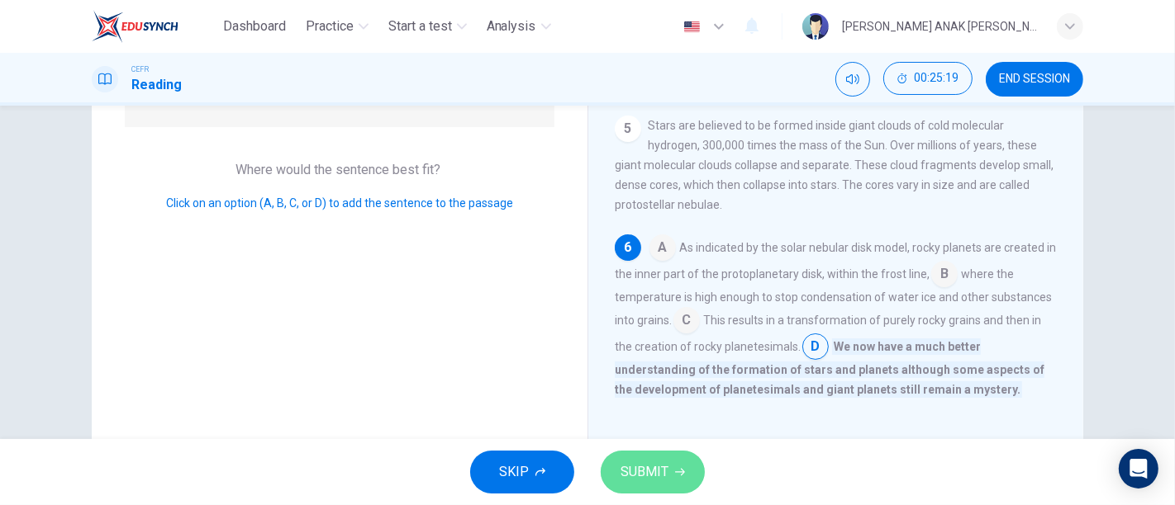
click at [669, 471] on button "SUBMIT" at bounding box center [652, 472] width 104 height 43
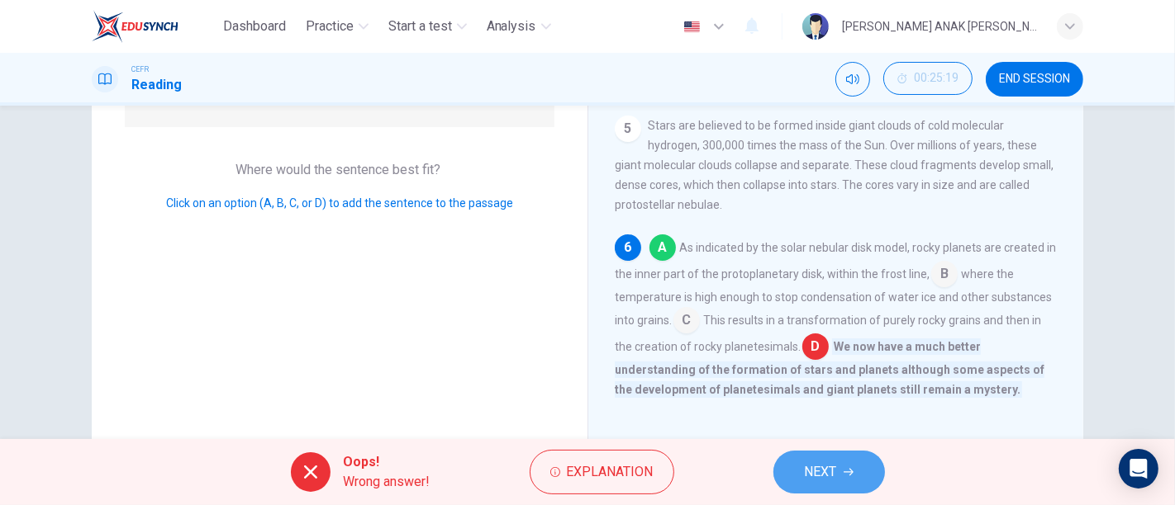
click at [837, 462] on span "NEXT" at bounding box center [820, 472] width 32 height 23
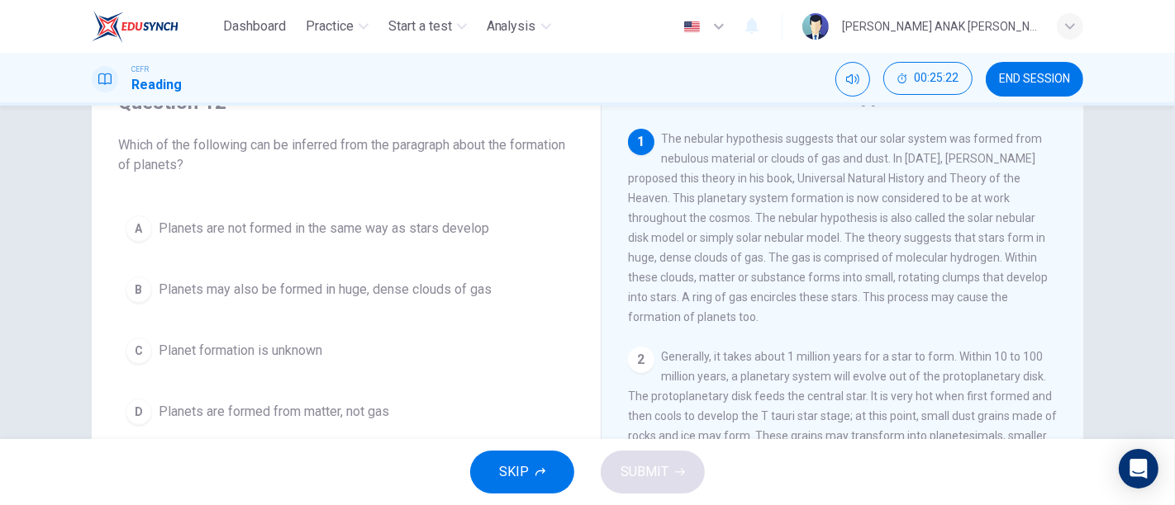
scroll to position [92, 0]
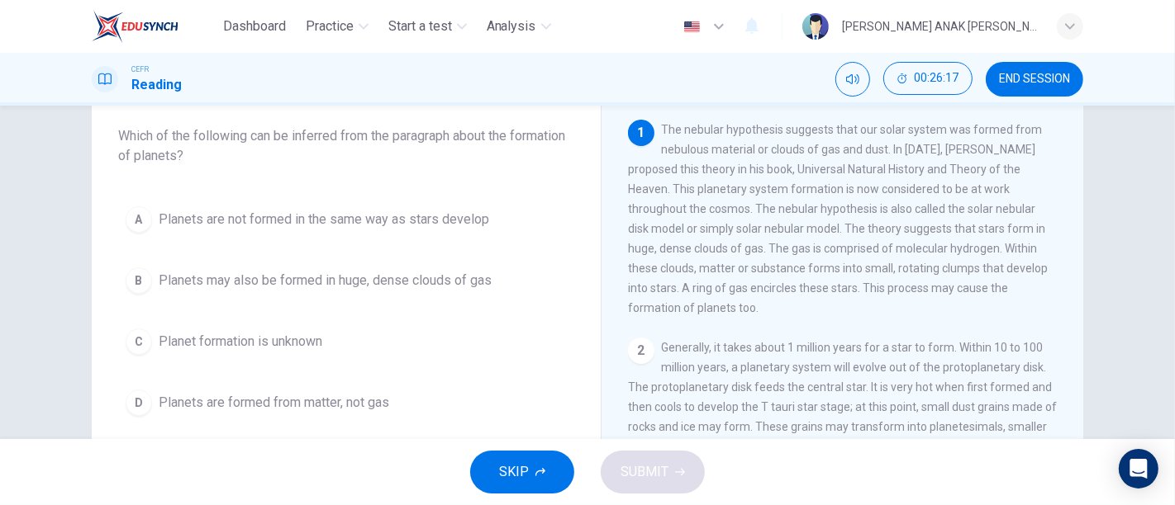
click at [318, 278] on span "Planets may also be formed in huge, dense clouds of gas" at bounding box center [325, 281] width 333 height 20
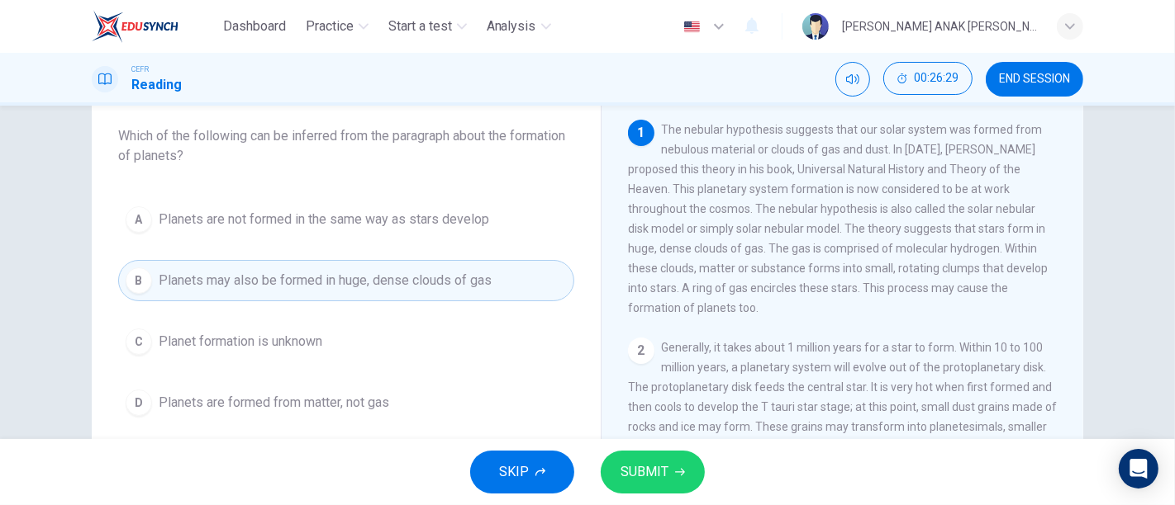
click at [655, 466] on span "SUBMIT" at bounding box center [644, 472] width 48 height 23
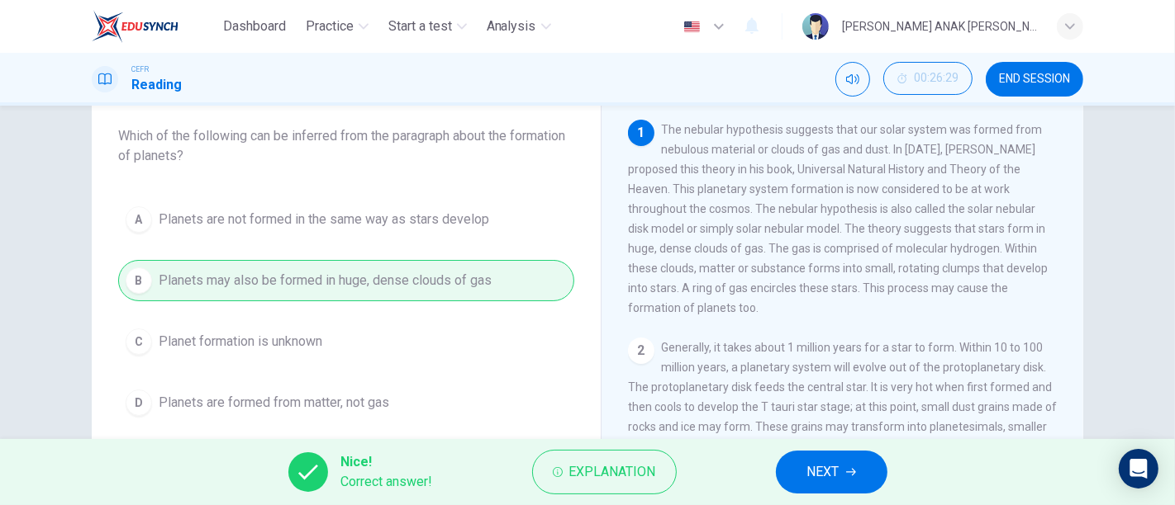
click at [856, 461] on button "NEXT" at bounding box center [832, 472] width 112 height 43
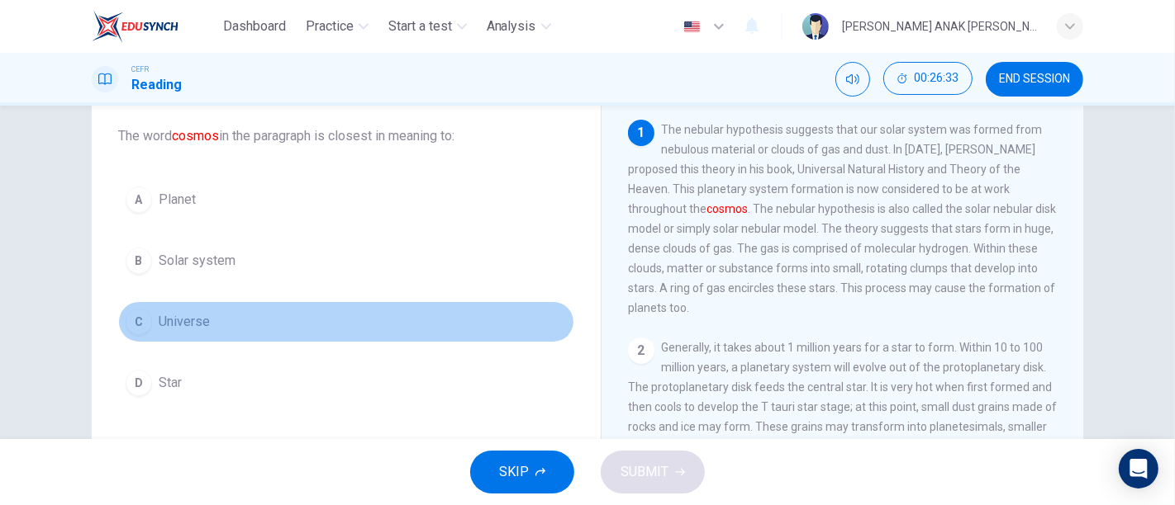
click at [178, 315] on span "Universe" at bounding box center [184, 322] width 51 height 20
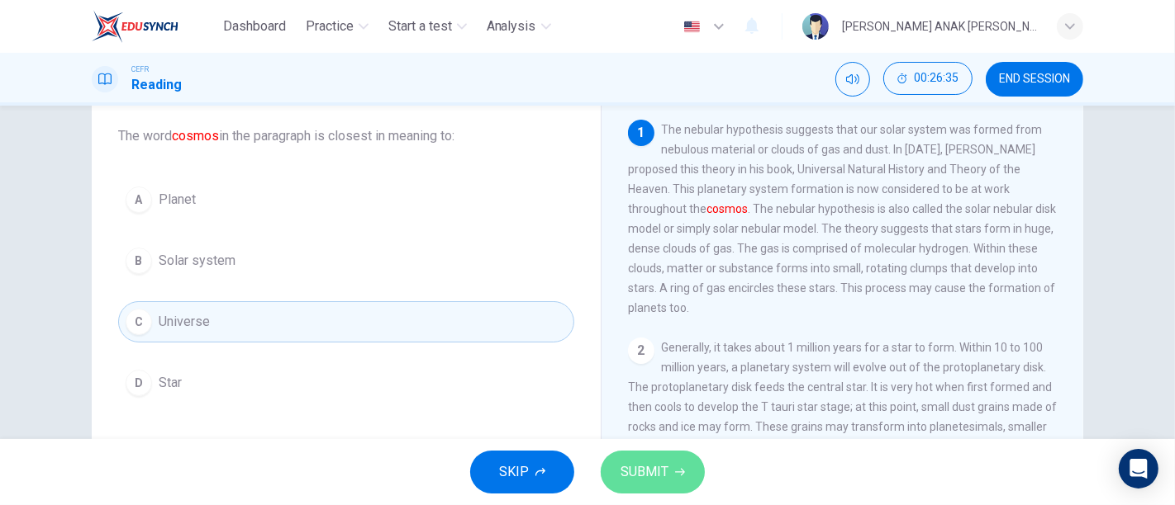
click at [657, 461] on span "SUBMIT" at bounding box center [644, 472] width 48 height 23
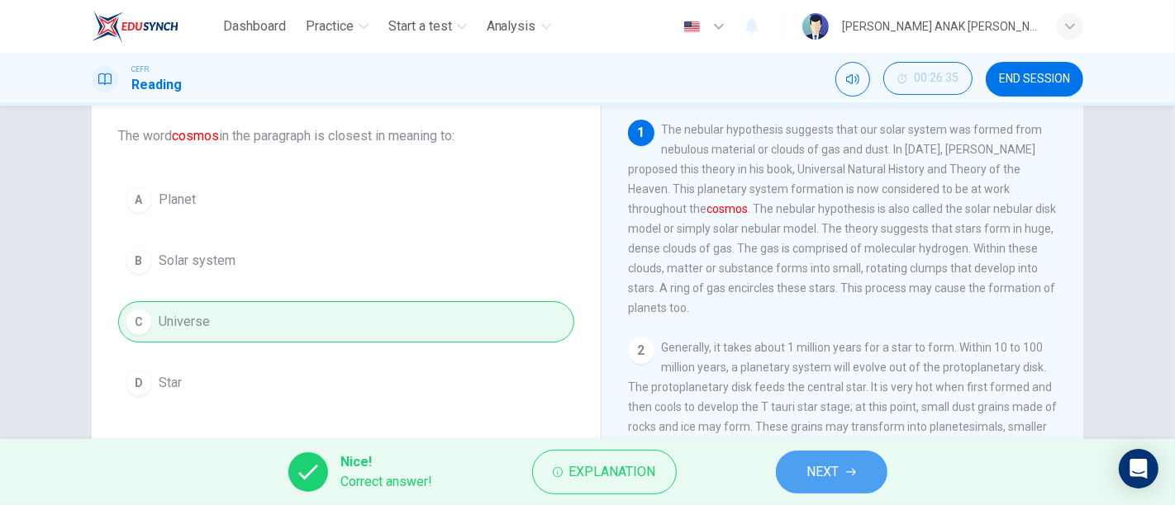
click at [851, 483] on button "NEXT" at bounding box center [832, 472] width 112 height 43
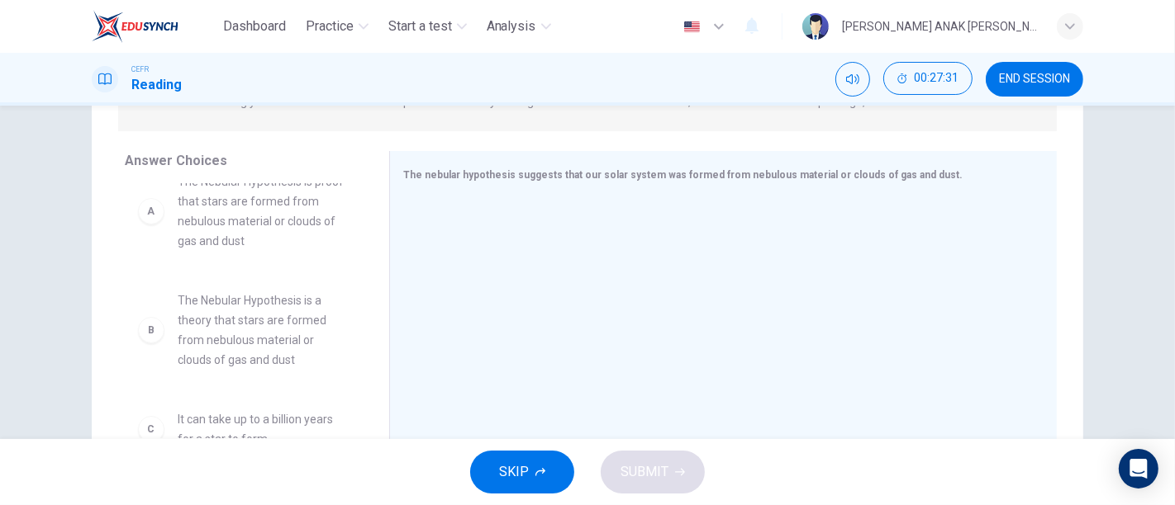
scroll to position [0, 0]
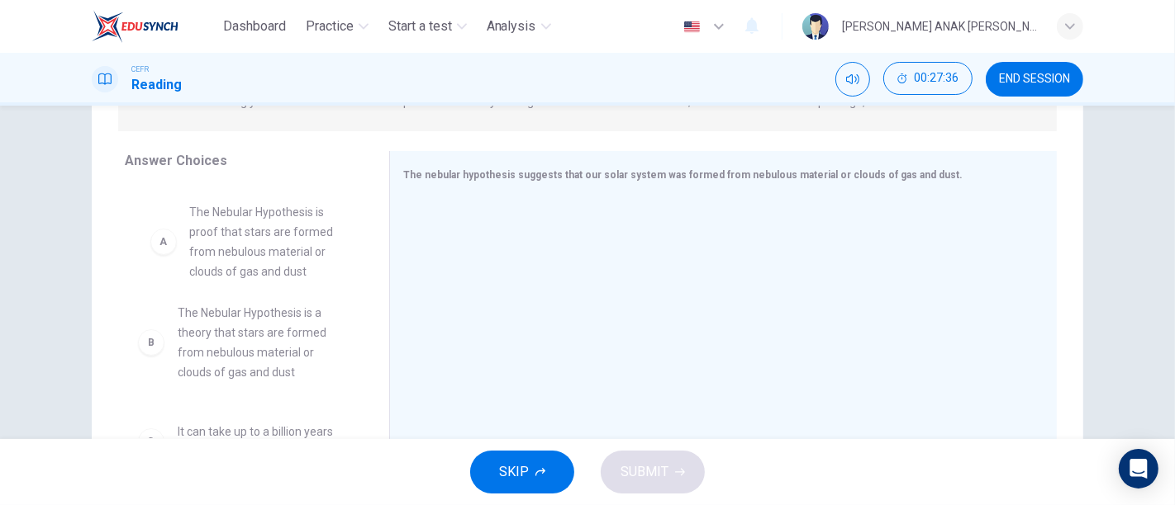
drag, startPoint x: 262, startPoint y: 254, endPoint x: 279, endPoint y: 263, distance: 20.0
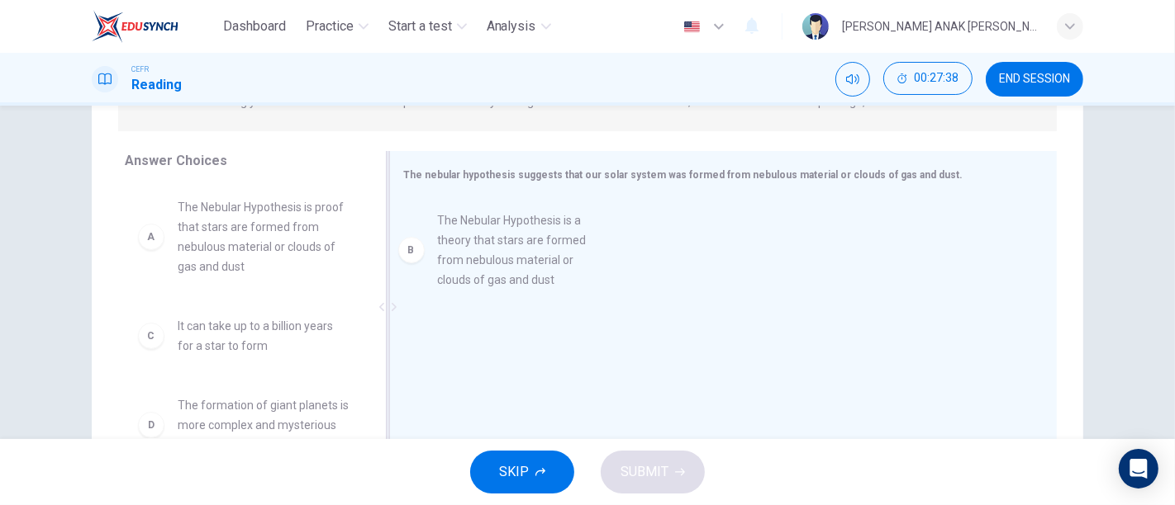
drag, startPoint x: 257, startPoint y: 358, endPoint x: 521, endPoint y: 254, distance: 284.4
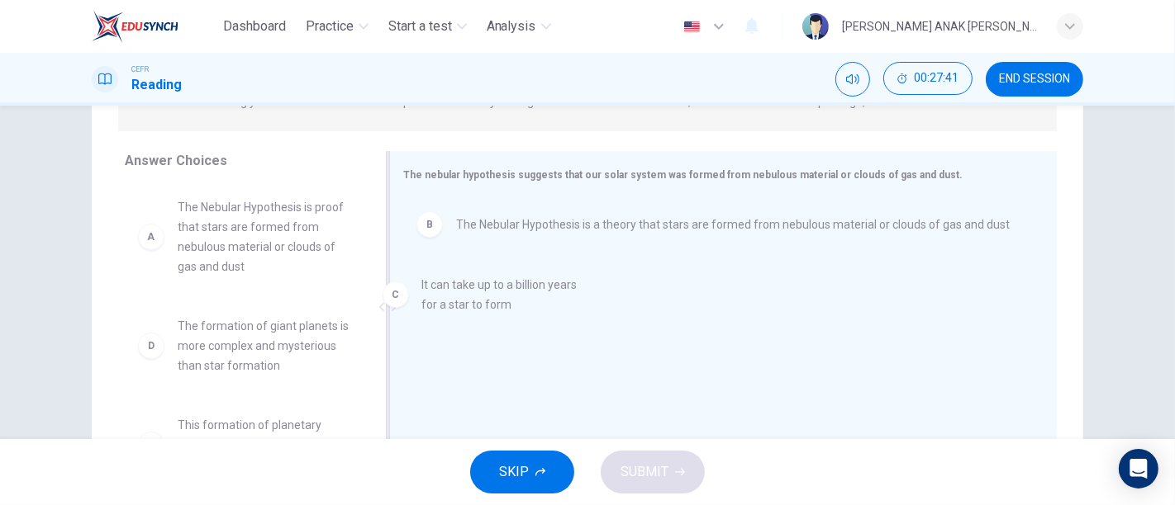
drag, startPoint x: 230, startPoint y: 348, endPoint x: 483, endPoint y: 307, distance: 256.0
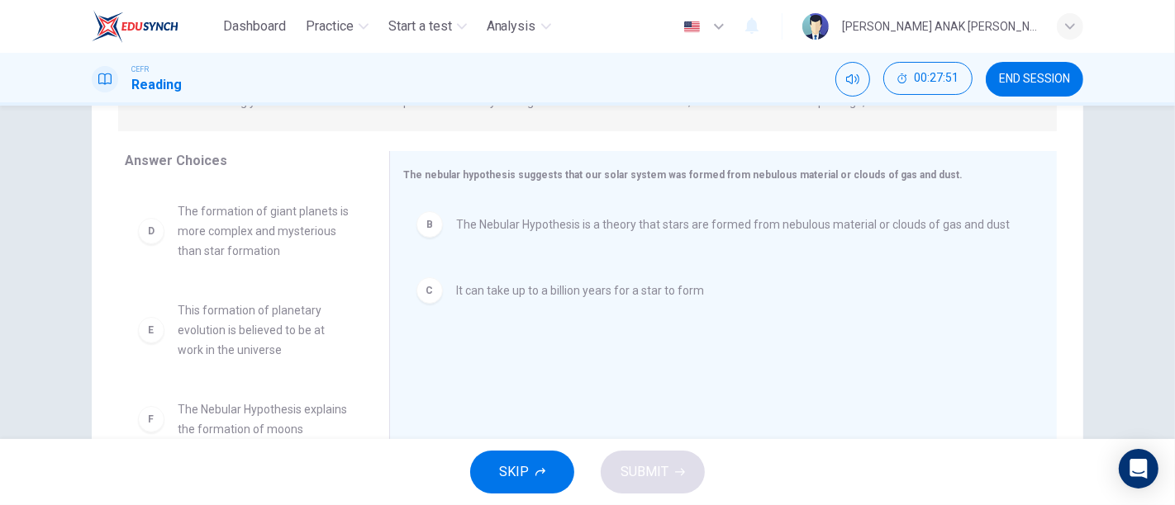
scroll to position [112, 0]
drag, startPoint x: 372, startPoint y: 333, endPoint x: 363, endPoint y: 347, distance: 16.3
click at [363, 347] on div "Answer Choices A The Nebular Hypothesis is proof that stars are formed from neb…" at bounding box center [240, 311] width 297 height 320
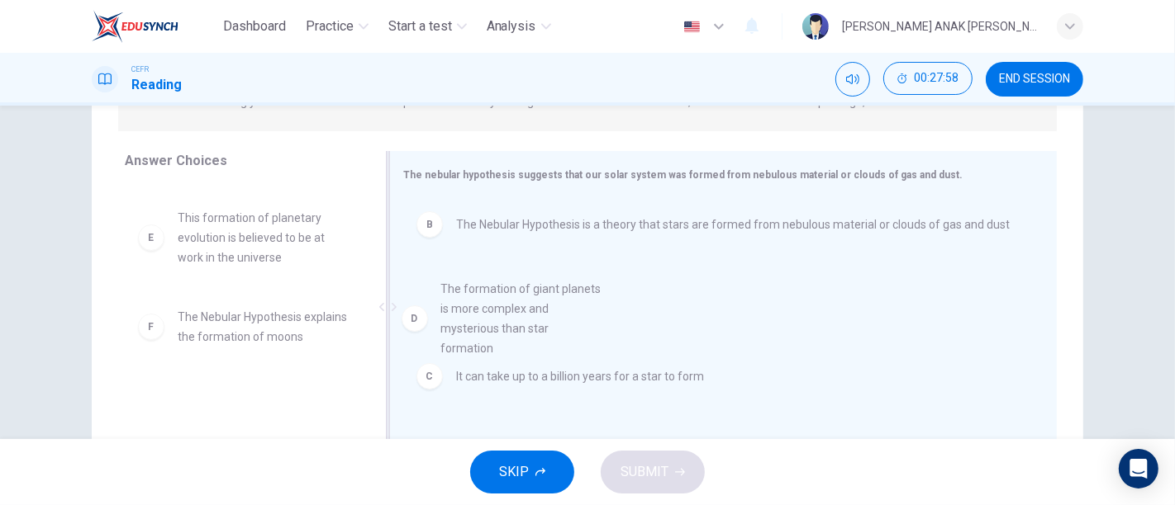
drag, startPoint x: 220, startPoint y: 225, endPoint x: 497, endPoint y: 306, distance: 288.9
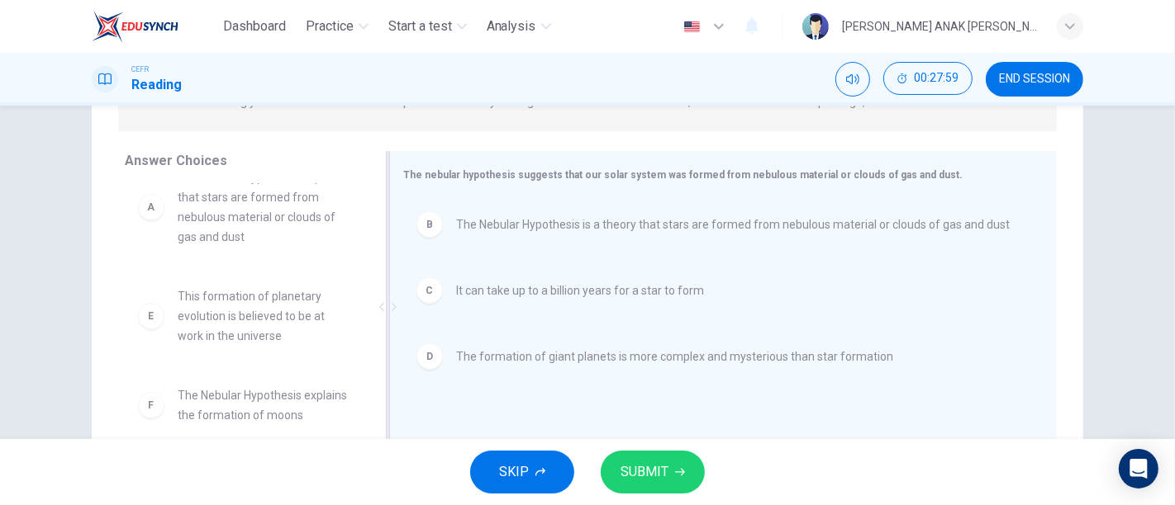
scroll to position [50, 0]
click at [682, 461] on button "SUBMIT" at bounding box center [652, 472] width 104 height 43
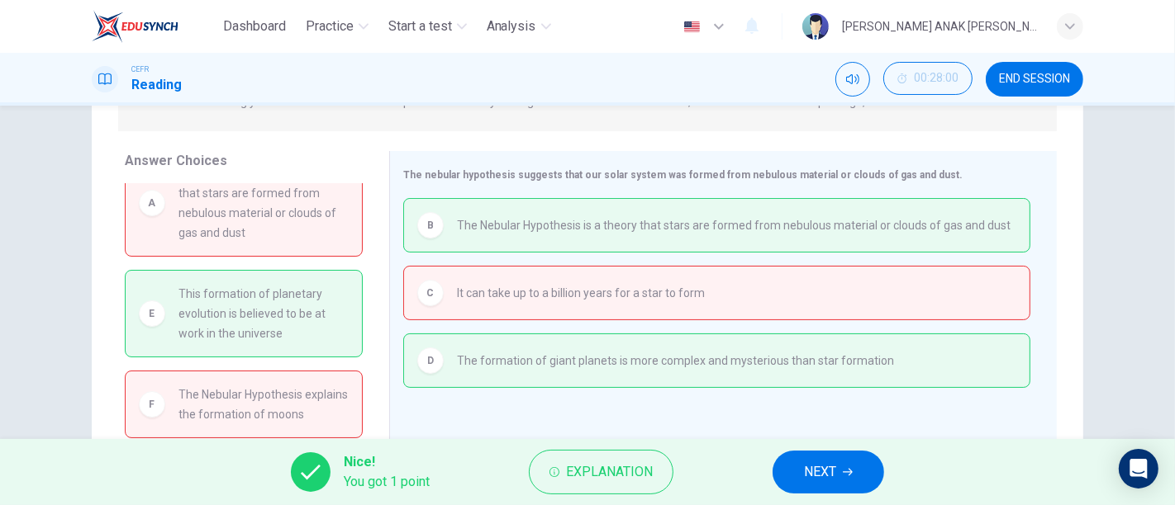
click at [797, 460] on button "NEXT" at bounding box center [828, 472] width 112 height 43
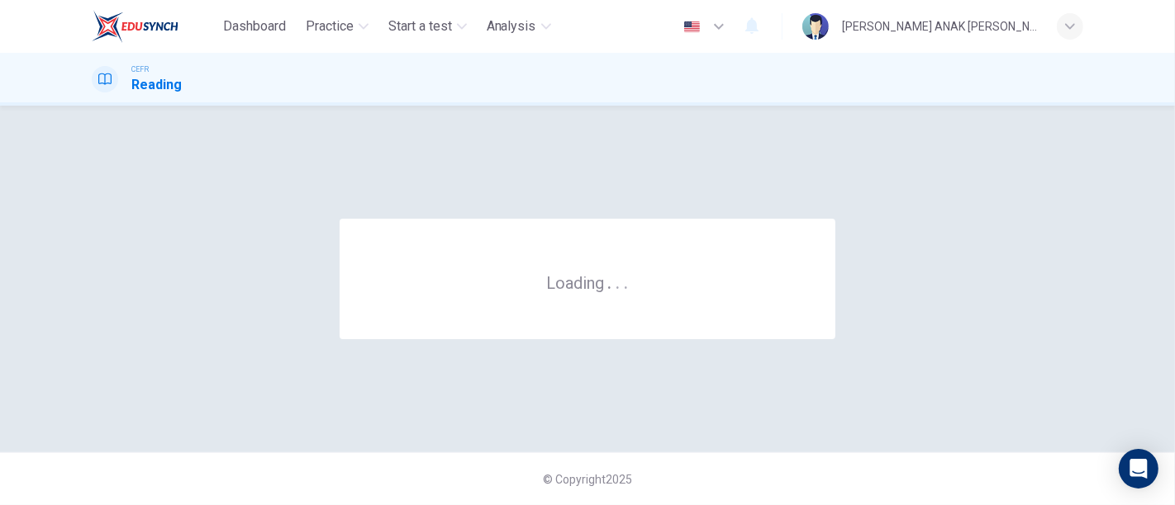
scroll to position [0, 0]
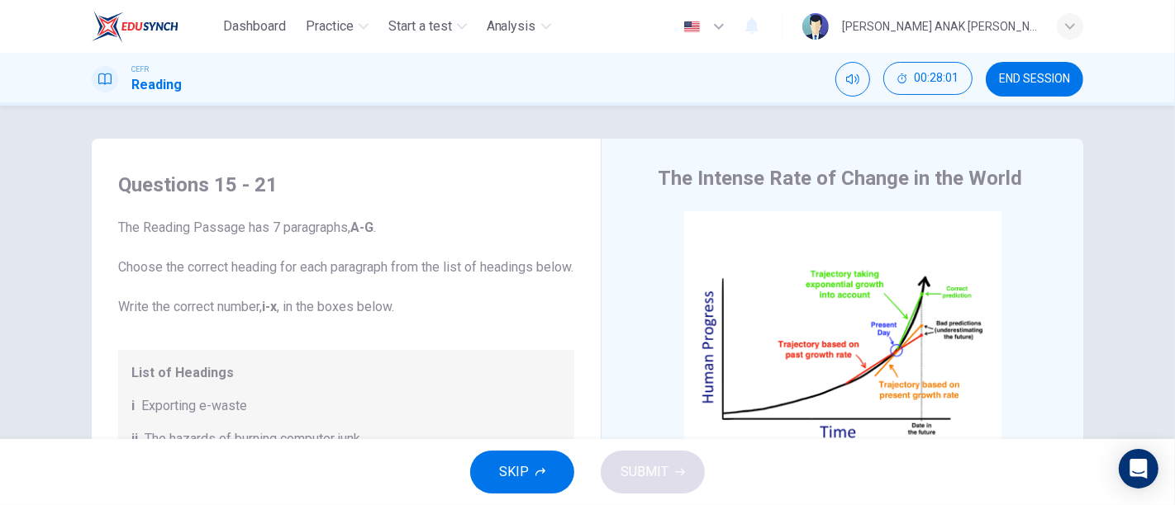
click at [1019, 88] on button "END SESSION" at bounding box center [1033, 79] width 97 height 35
